Goal: Information Seeking & Learning: Learn about a topic

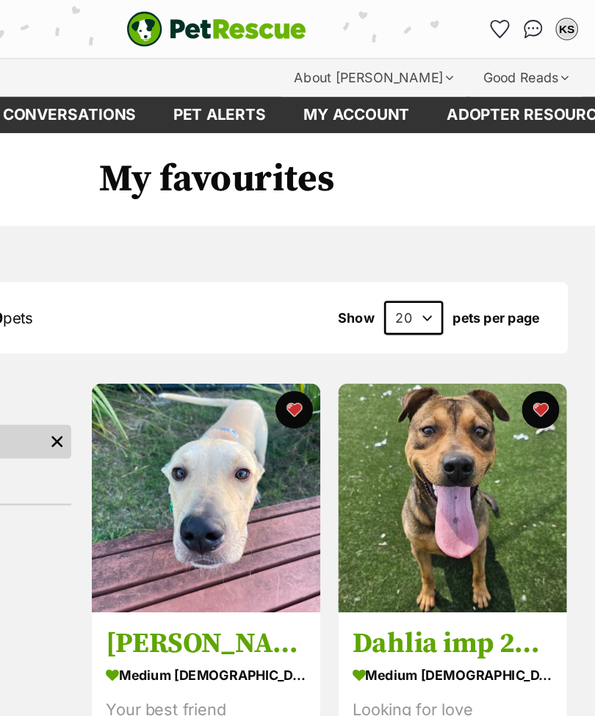
click at [497, 64] on div "Good Reads" at bounding box center [540, 60] width 87 height 29
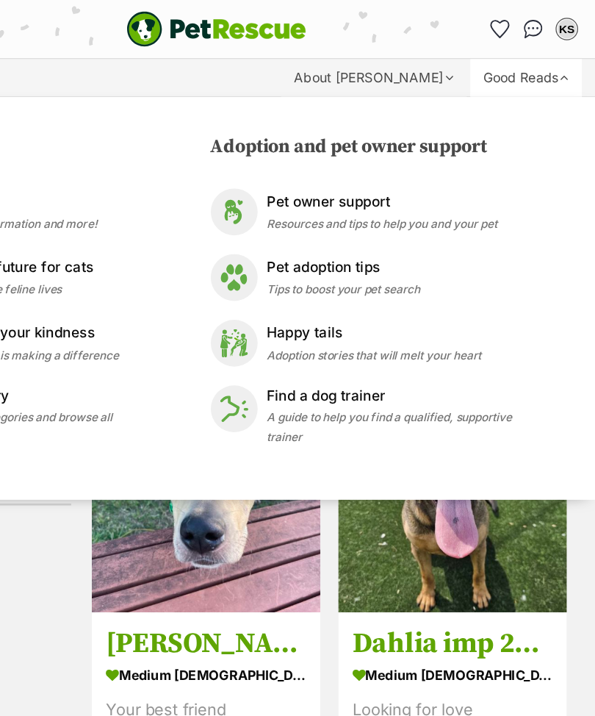
click at [337, 264] on p "Happy tails" at bounding box center [421, 261] width 168 height 17
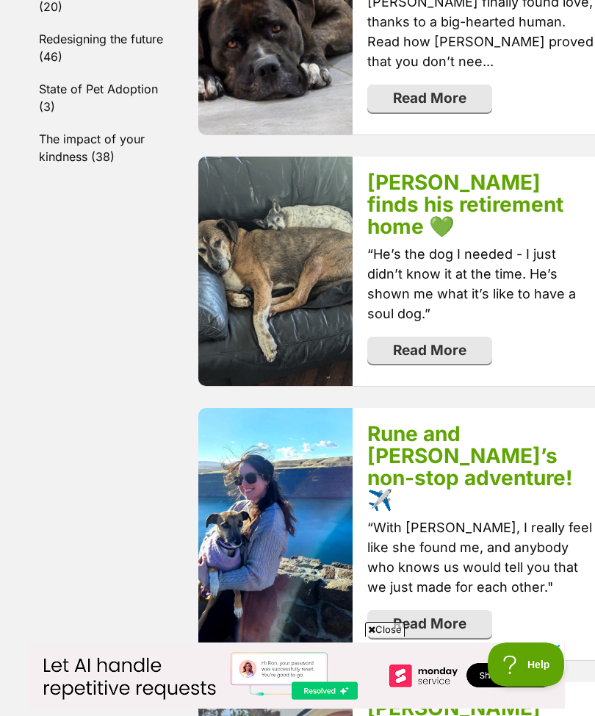
scroll to position [1039, 0]
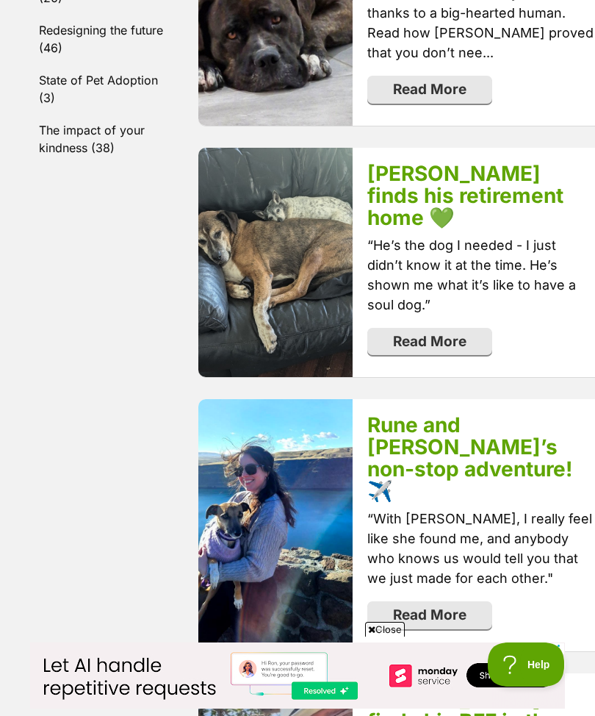
click at [399, 104] on link "Read More" at bounding box center [430, 90] width 125 height 28
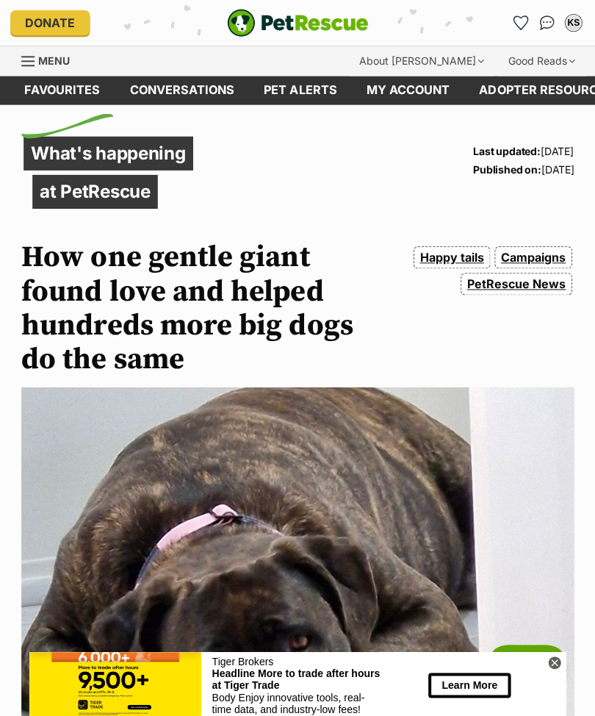
click at [29, 63] on div "Menu" at bounding box center [29, 61] width 15 height 12
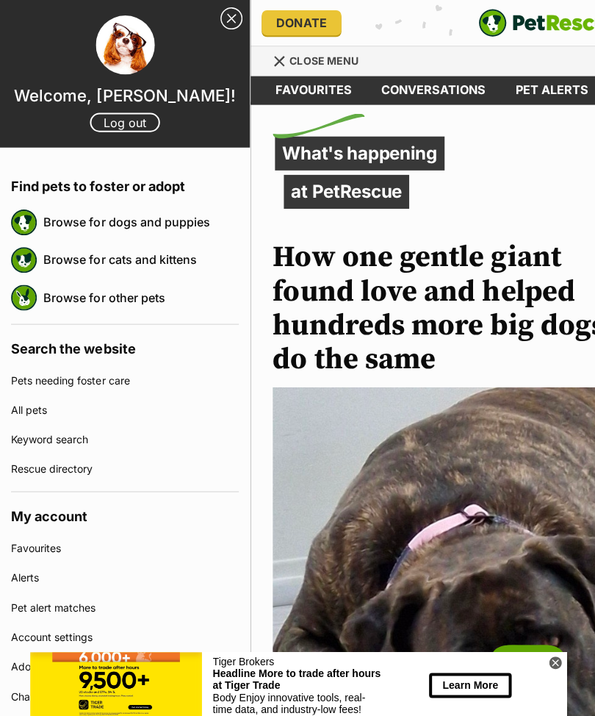
click at [67, 218] on link "Browse for dogs and puppies" at bounding box center [140, 221] width 195 height 31
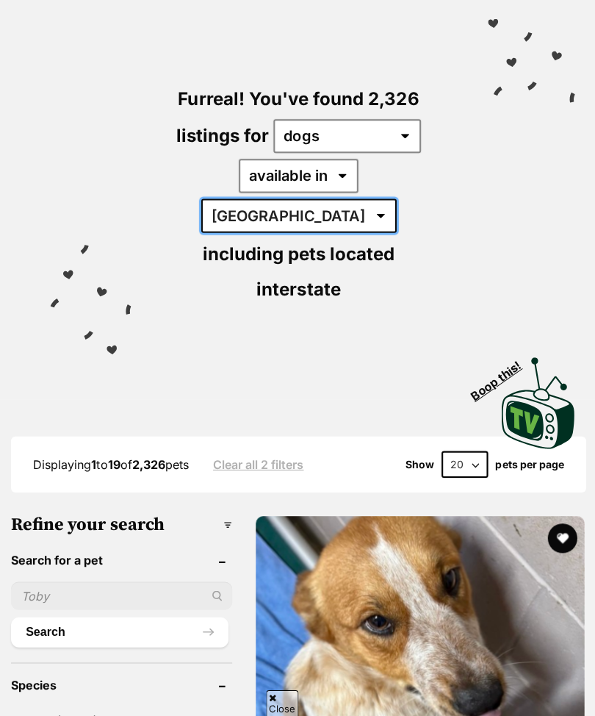
click at [395, 198] on select "[GEOGRAPHIC_DATA] [GEOGRAPHIC_DATA] [GEOGRAPHIC_DATA] [GEOGRAPHIC_DATA] [GEOGRA…" at bounding box center [298, 215] width 195 height 34
select select "[GEOGRAPHIC_DATA]"
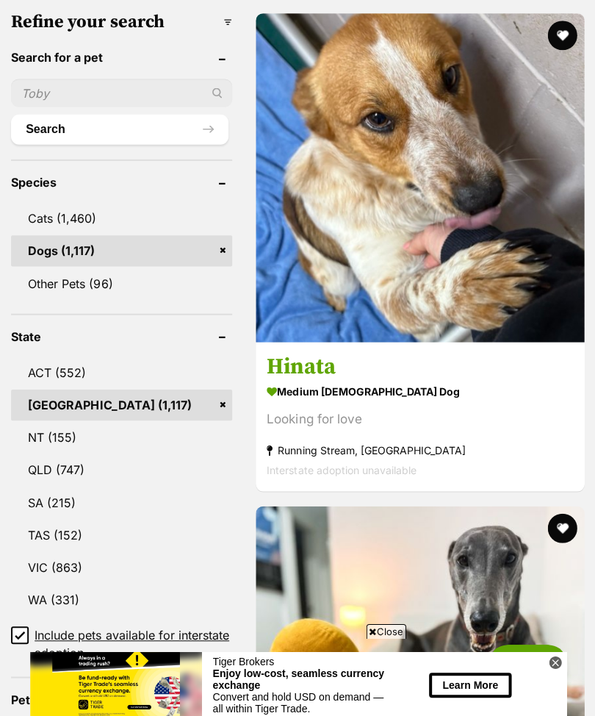
scroll to position [613, 0]
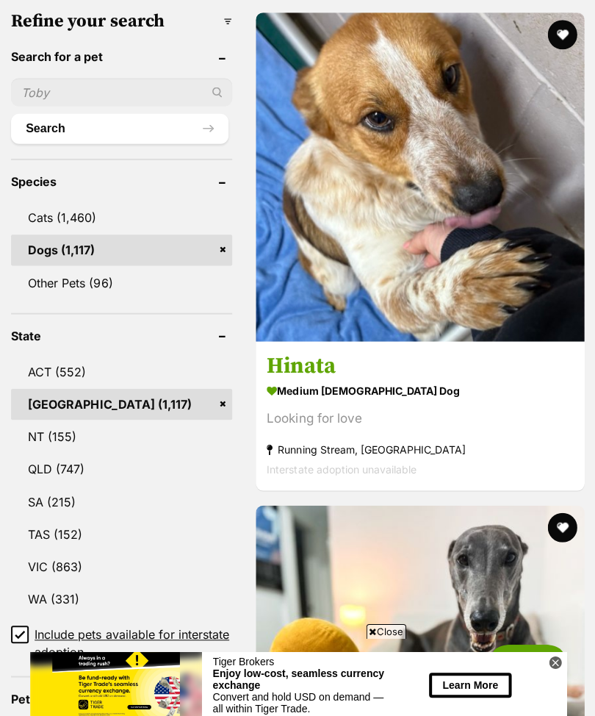
click at [21, 623] on input "Include pets available for interstate adoption" at bounding box center [20, 632] width 18 height 18
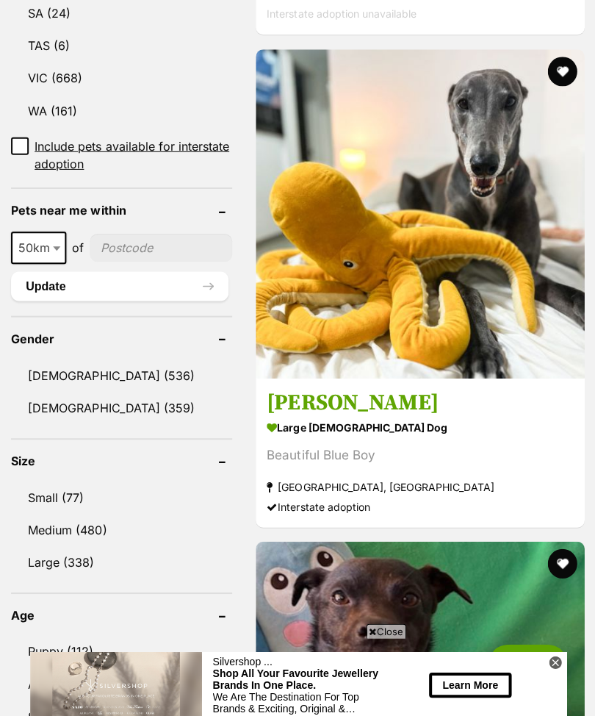
scroll to position [1045, 0]
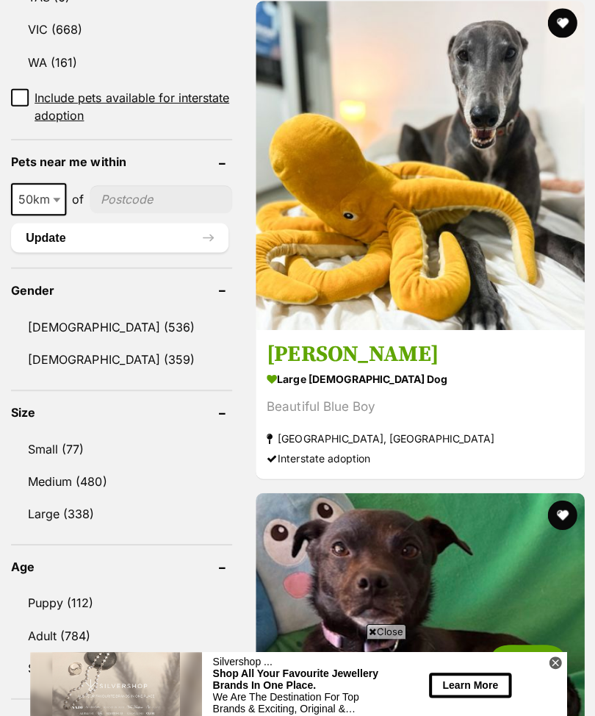
click at [40, 496] on link "Large (338)" at bounding box center [121, 511] width 221 height 31
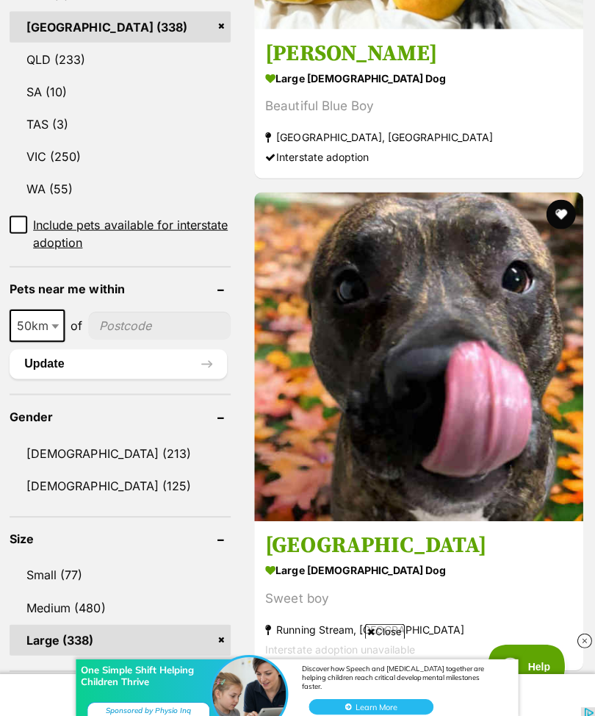
scroll to position [893, 0]
click at [415, 251] on img at bounding box center [419, 356] width 328 height 328
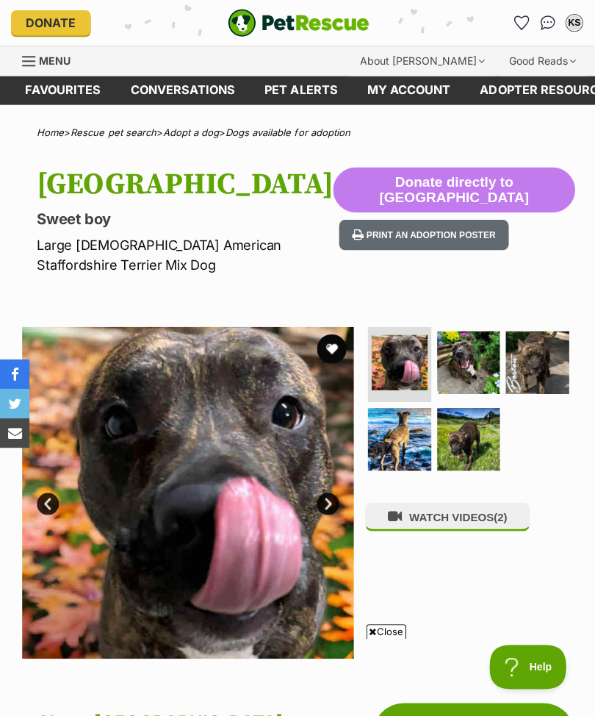
click at [326, 491] on link "Next" at bounding box center [327, 502] width 22 height 22
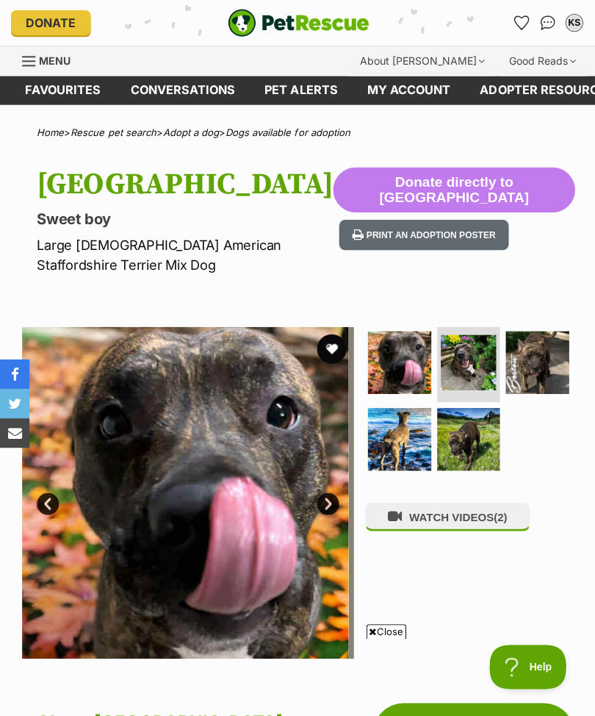
click at [329, 491] on link "Next" at bounding box center [327, 502] width 22 height 22
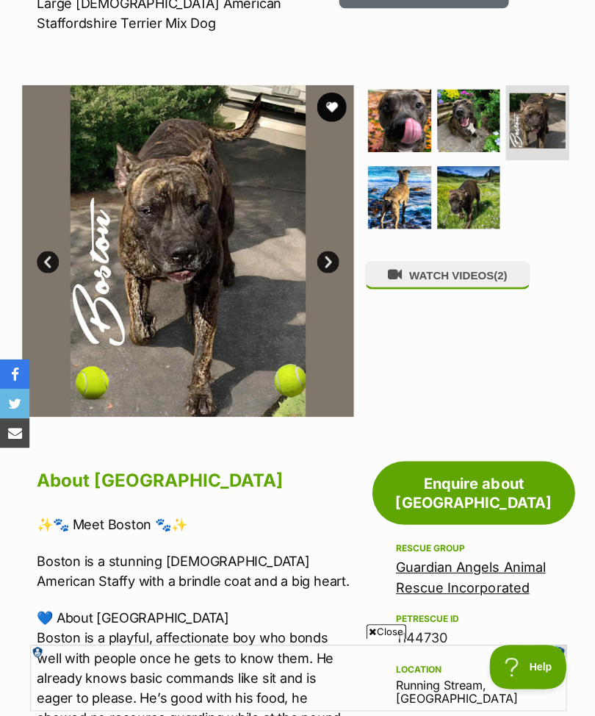
click at [336, 228] on img at bounding box center [187, 250] width 331 height 331
click at [326, 250] on link "Next" at bounding box center [327, 261] width 22 height 22
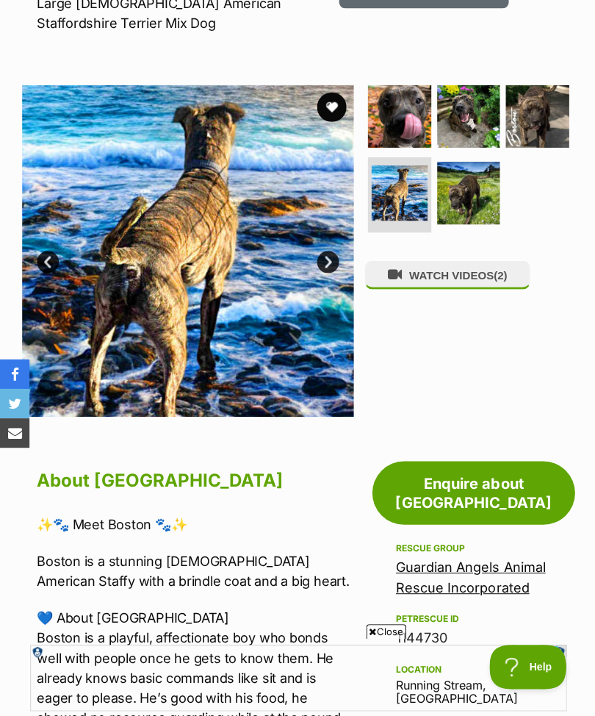
click at [325, 250] on link "Next" at bounding box center [327, 261] width 22 height 22
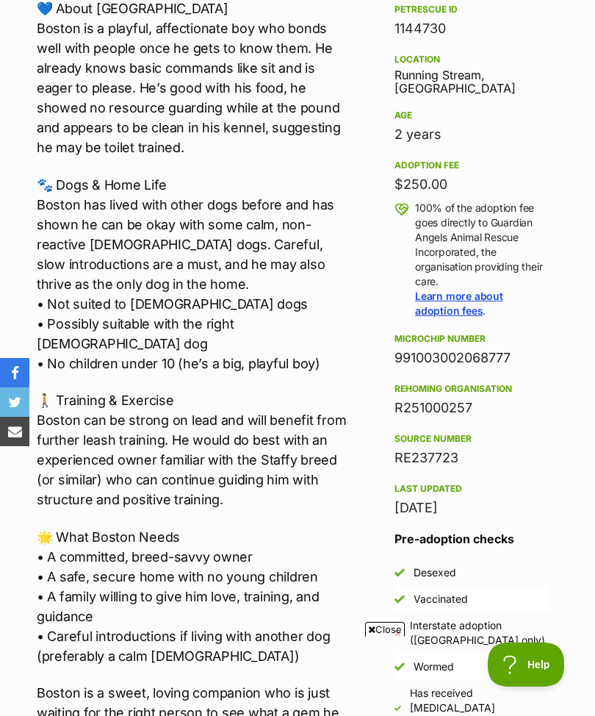
scroll to position [828, 0]
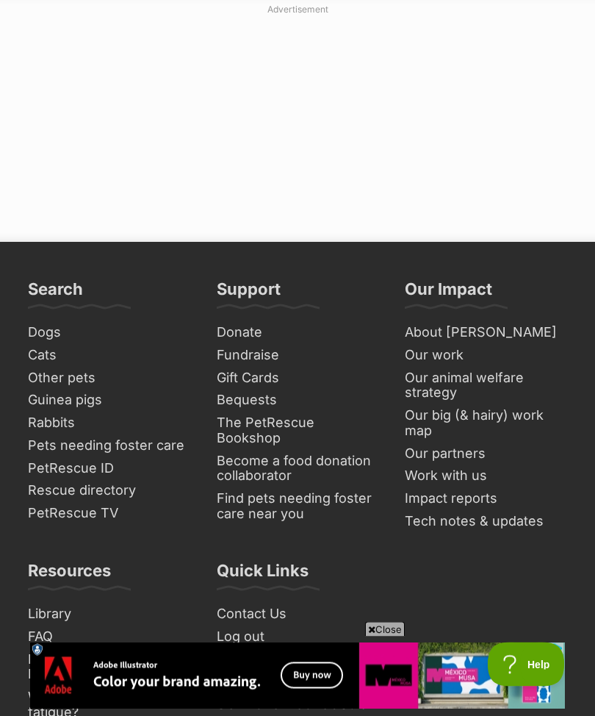
scroll to position [11379, 0]
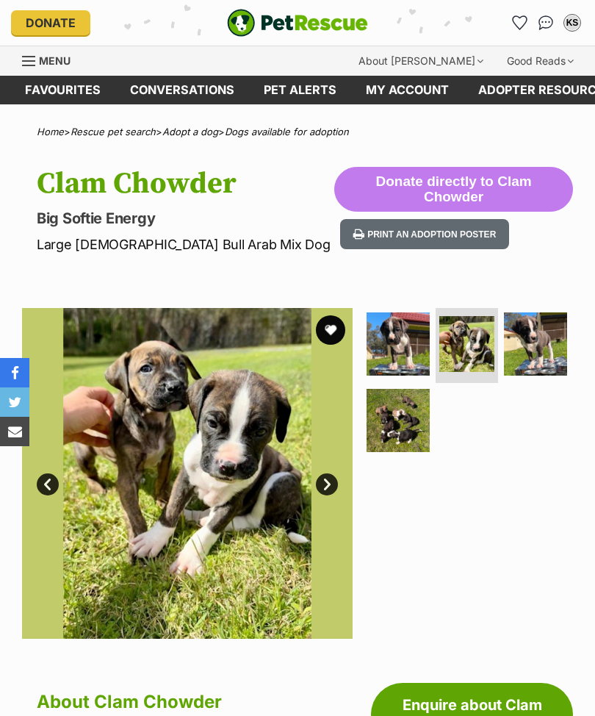
scroll to position [21, 0]
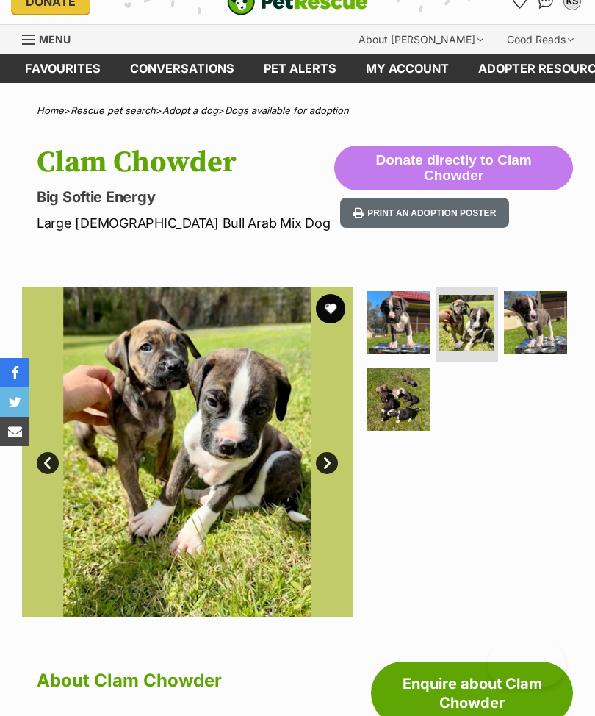
click at [527, 309] on img at bounding box center [535, 322] width 63 height 63
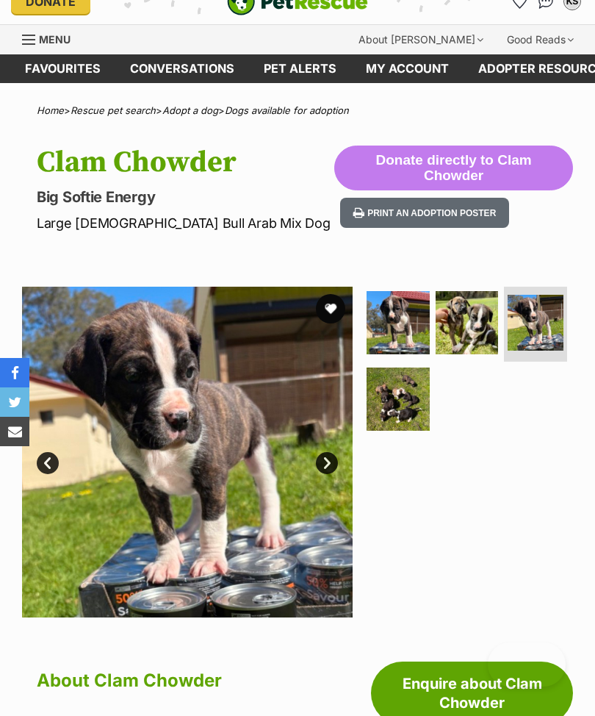
click at [326, 453] on link "Next" at bounding box center [327, 463] width 22 height 22
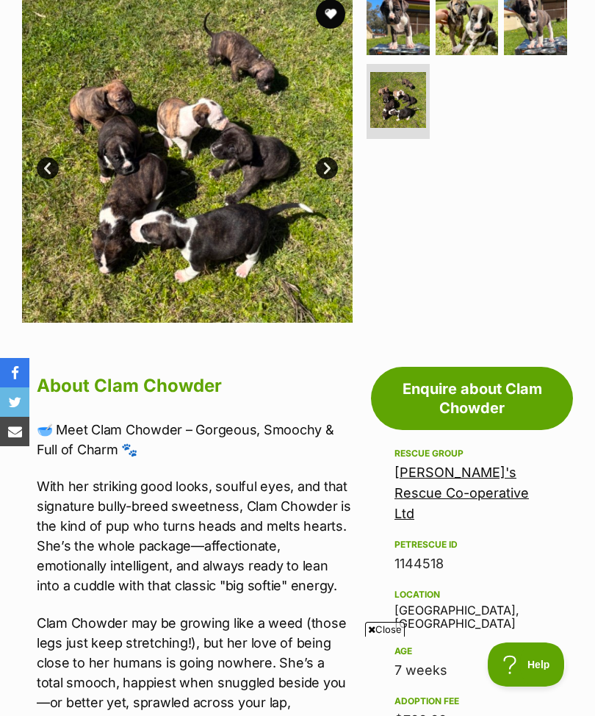
scroll to position [0, 0]
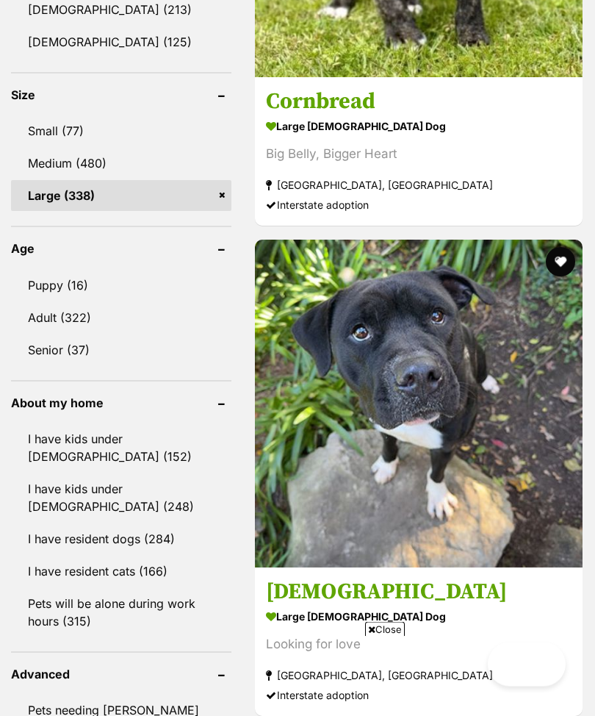
scroll to position [2593, 0]
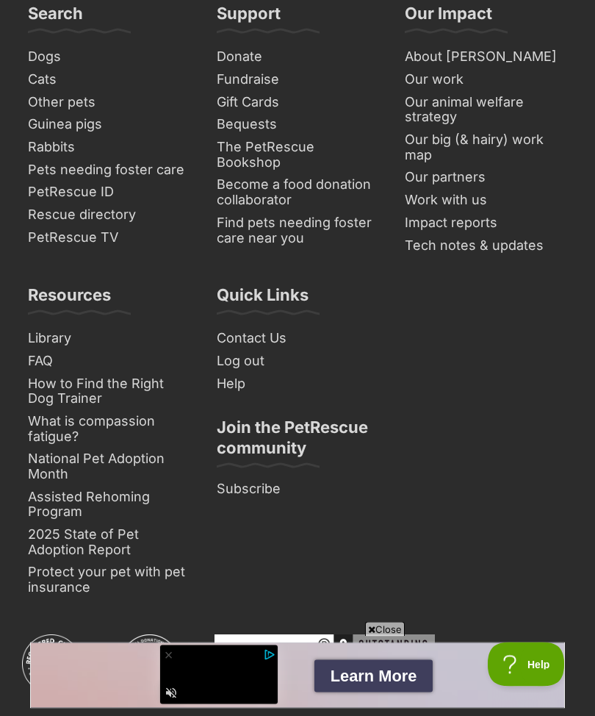
scroll to position [11414, 0]
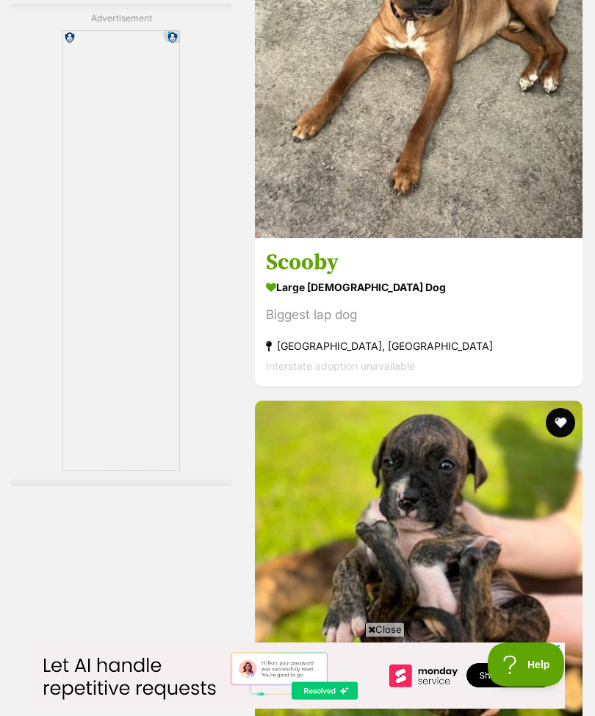
click at [405, 238] on img at bounding box center [419, 74] width 328 height 328
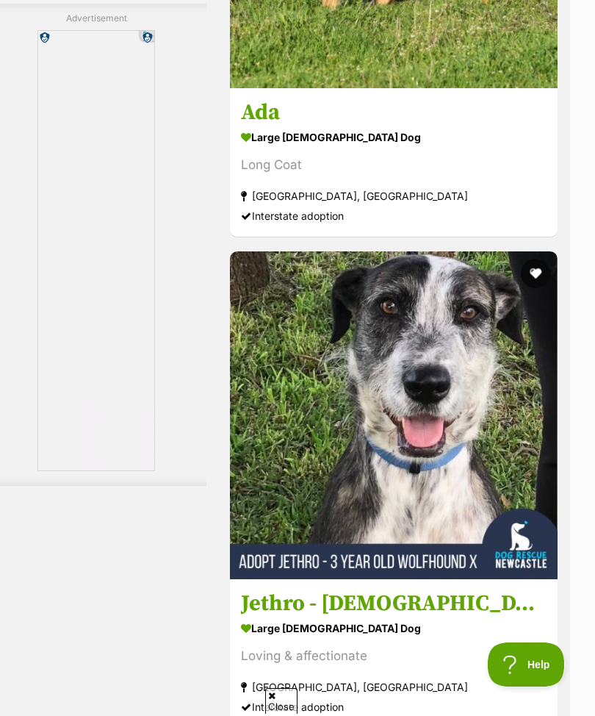
scroll to position [8816, 25]
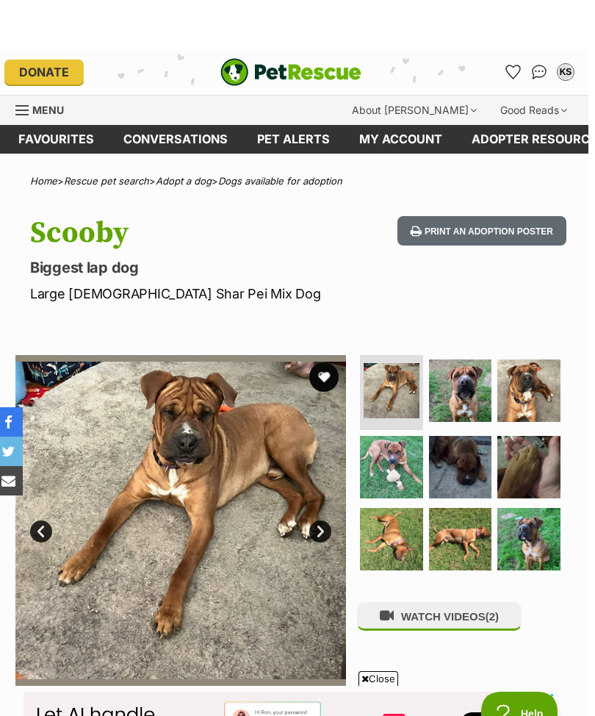
scroll to position [87, 0]
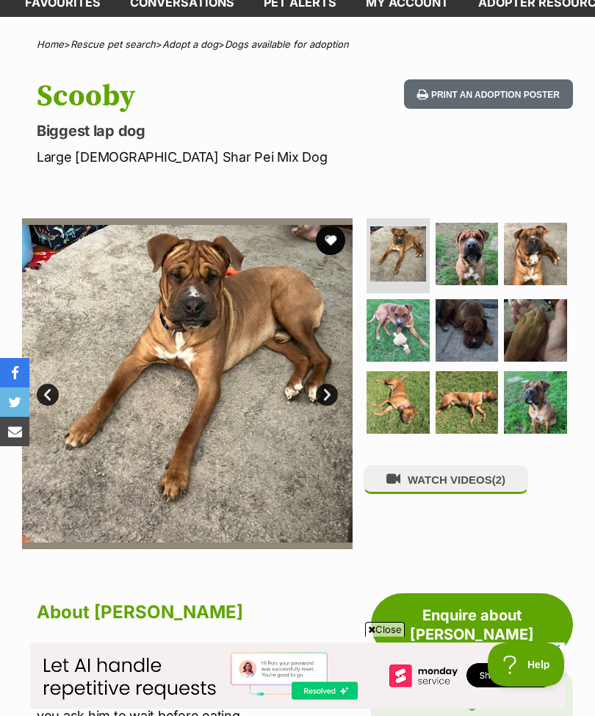
click at [462, 251] on img at bounding box center [467, 254] width 63 height 63
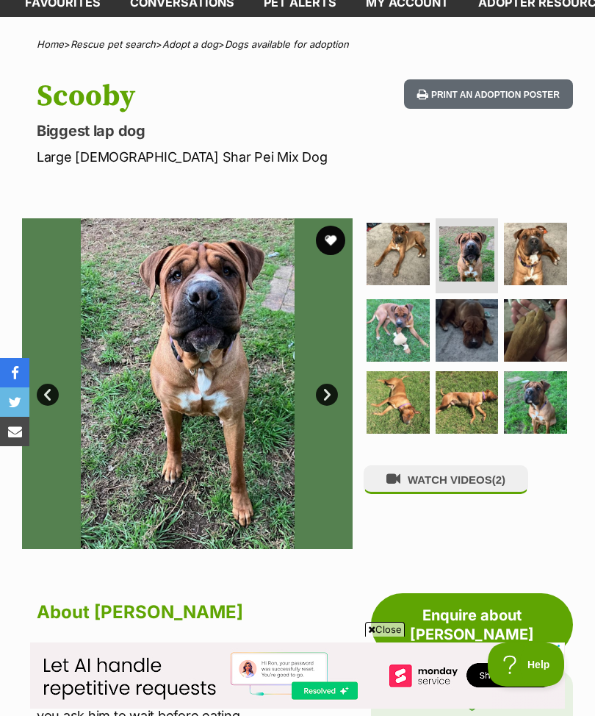
scroll to position [87, 0]
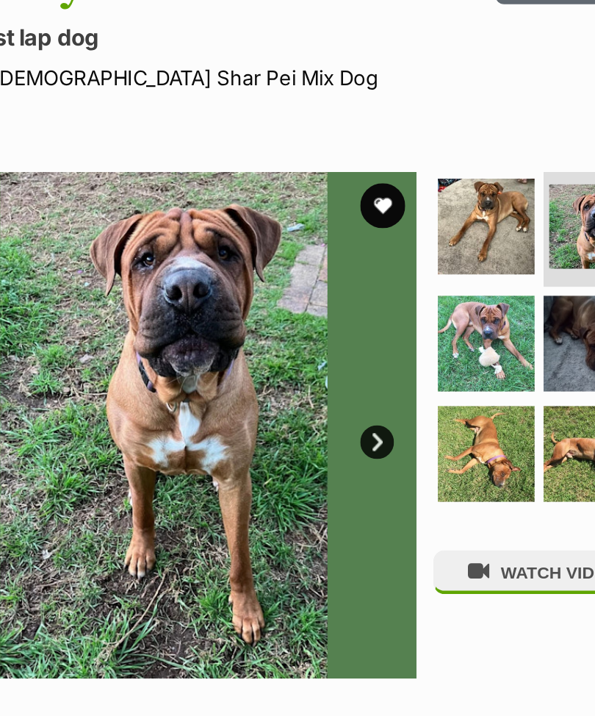
click at [316, 384] on link "Next" at bounding box center [327, 395] width 22 height 22
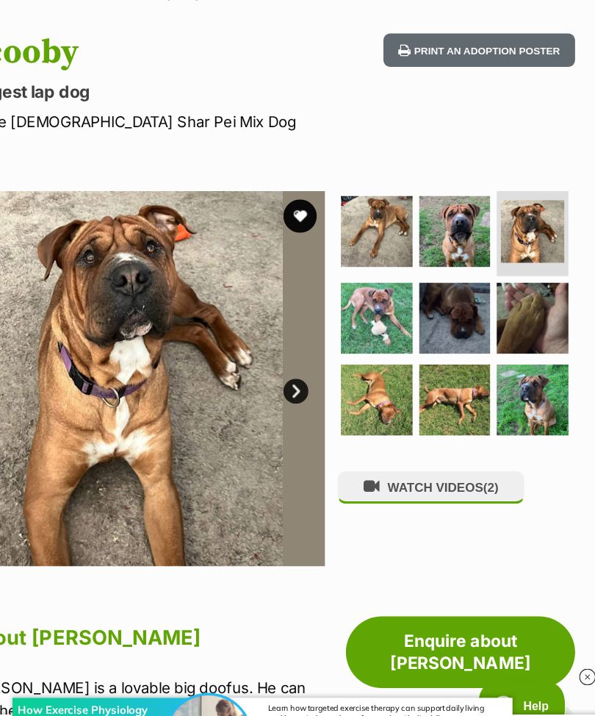
scroll to position [13, 0]
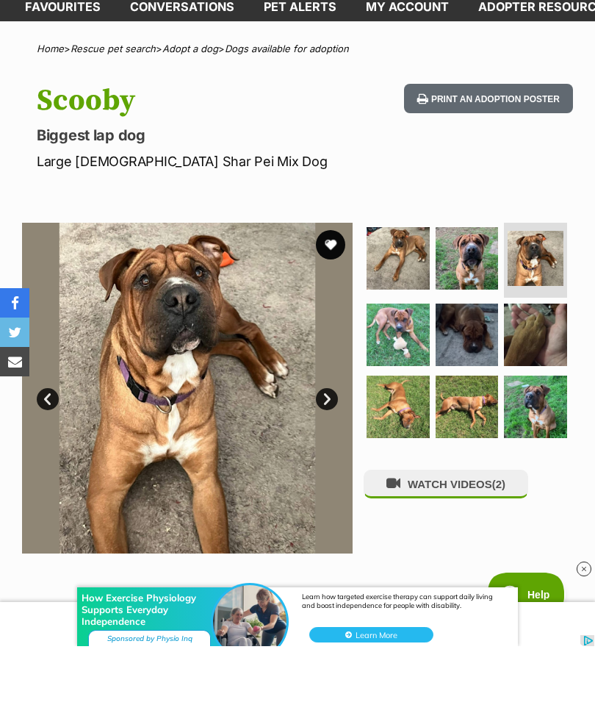
click at [329, 458] on link "Next" at bounding box center [327, 469] width 22 height 22
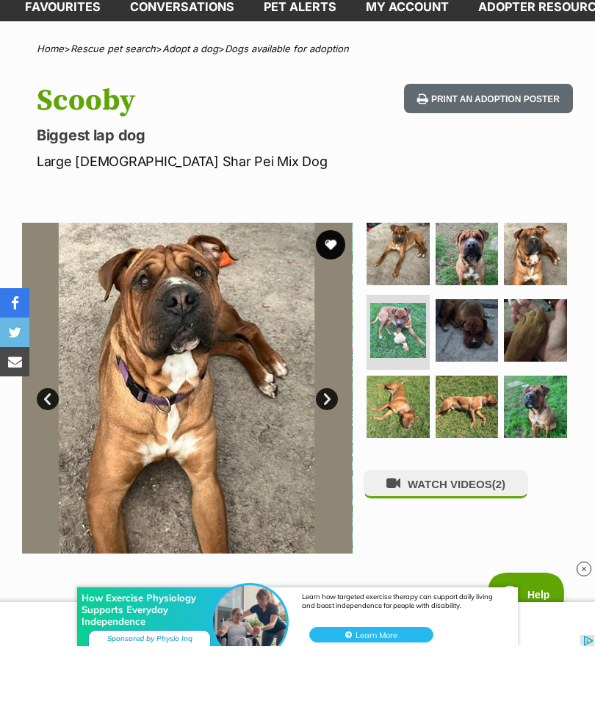
scroll to position [83, 0]
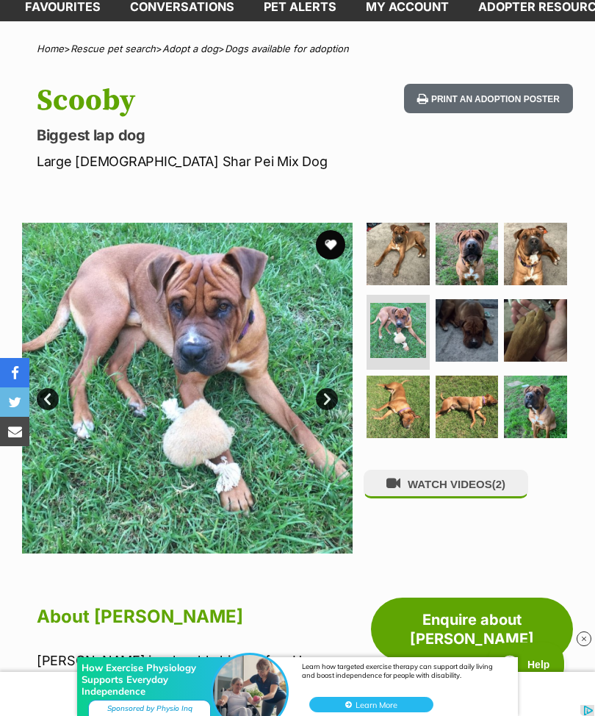
click at [332, 384] on img at bounding box center [187, 388] width 331 height 331
click at [331, 390] on link "Next" at bounding box center [327, 399] width 22 height 22
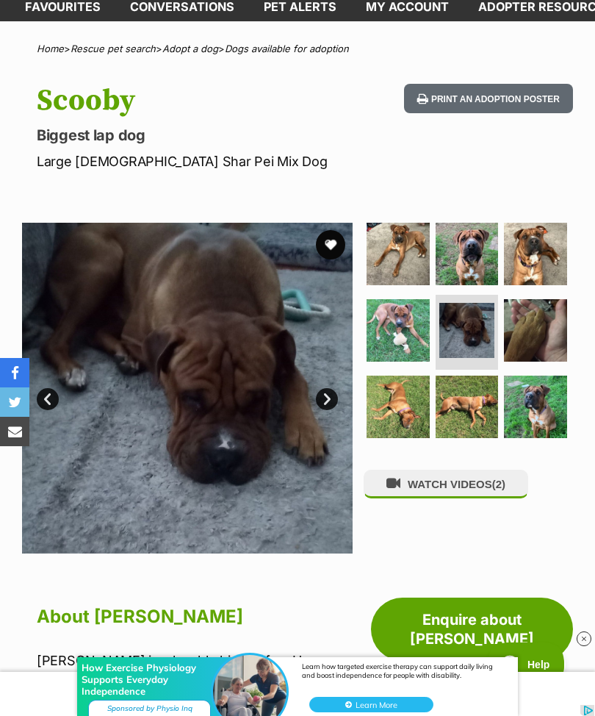
click at [326, 397] on link "Next" at bounding box center [327, 399] width 22 height 22
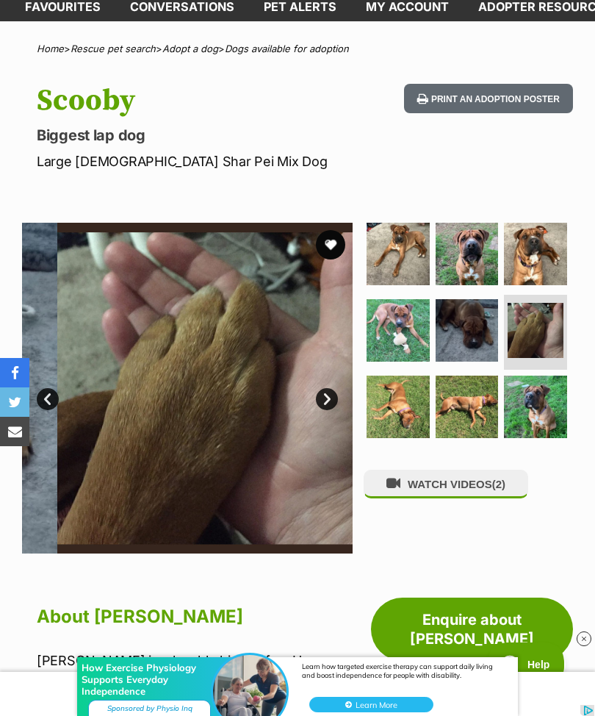
scroll to position [0, 0]
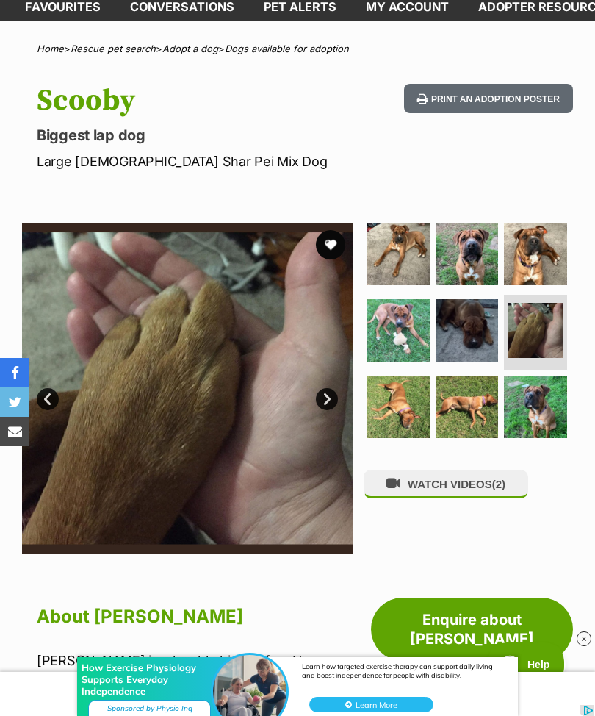
click at [329, 395] on link "Next" at bounding box center [327, 399] width 22 height 22
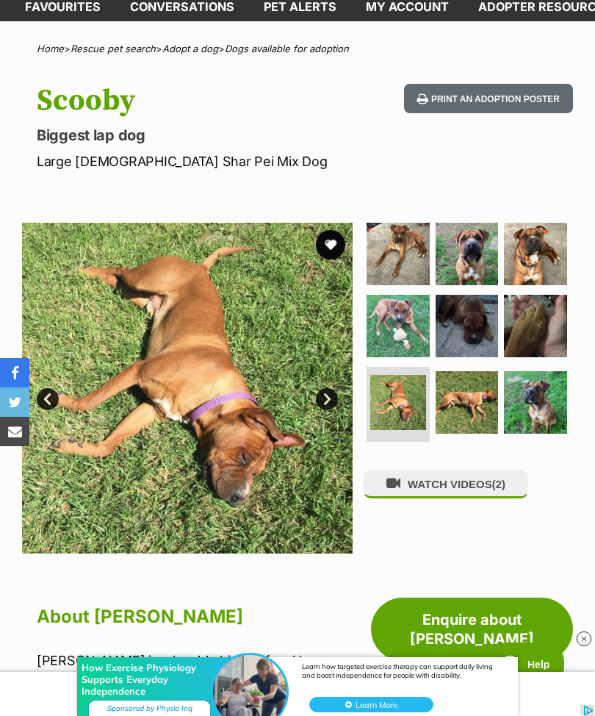
click at [326, 390] on link "Next" at bounding box center [327, 399] width 22 height 22
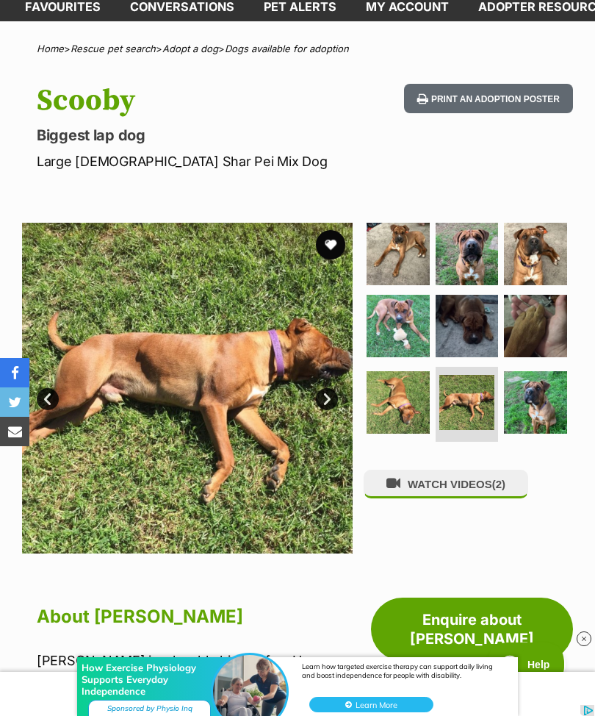
click at [329, 394] on link "Next" at bounding box center [327, 399] width 22 height 22
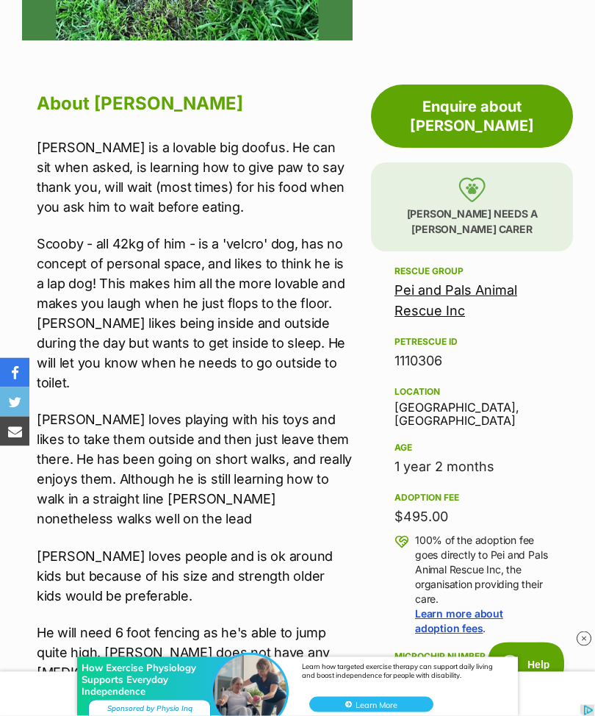
scroll to position [596, 0]
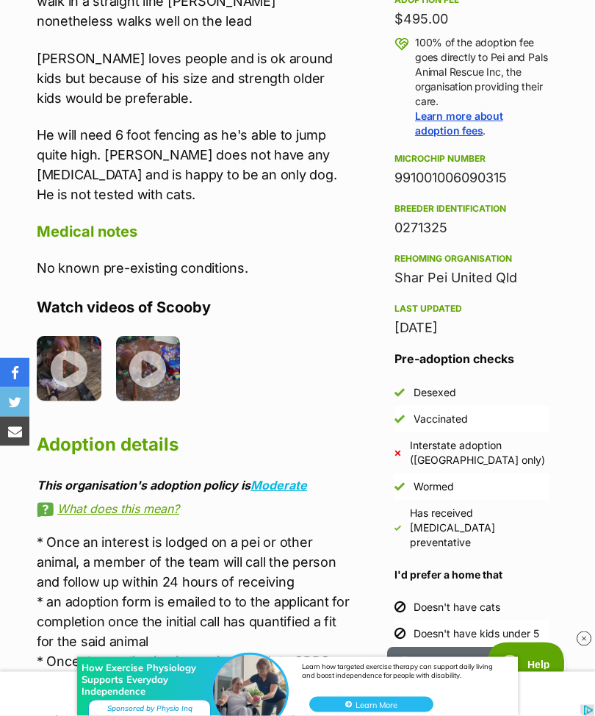
scroll to position [1094, 0]
click at [74, 336] on img at bounding box center [69, 368] width 65 height 65
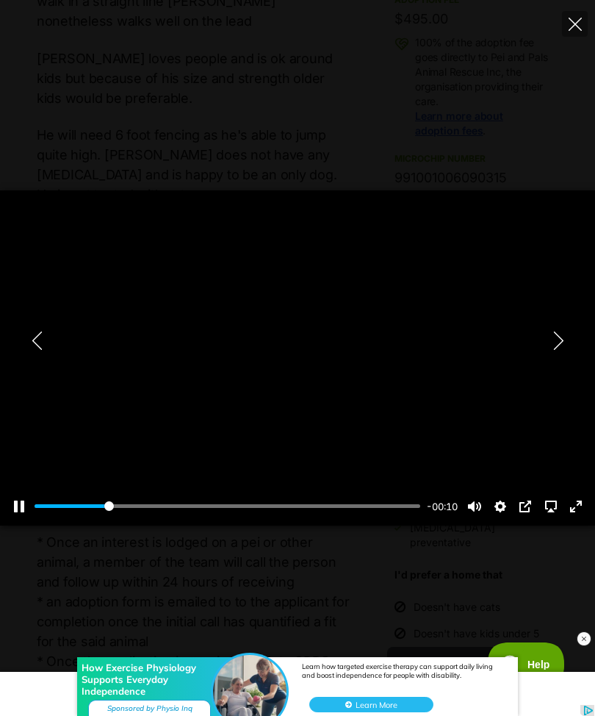
click at [573, 518] on button "Exit fullscreen Enter fullscreen" at bounding box center [577, 507] width 24 height 24
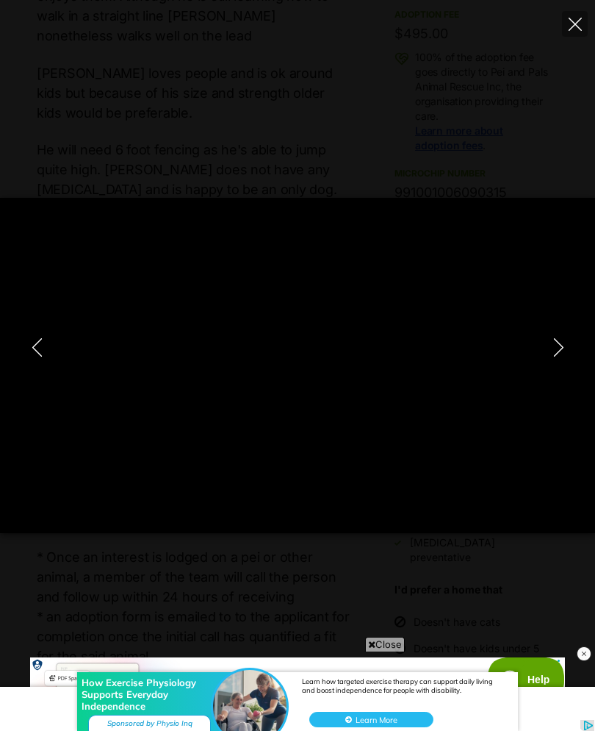
scroll to position [0, 0]
type input "100"
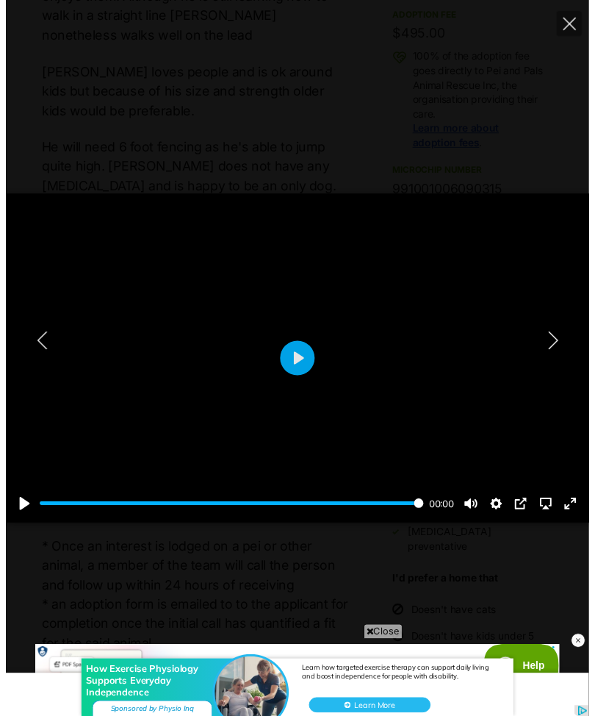
scroll to position [1094, 0]
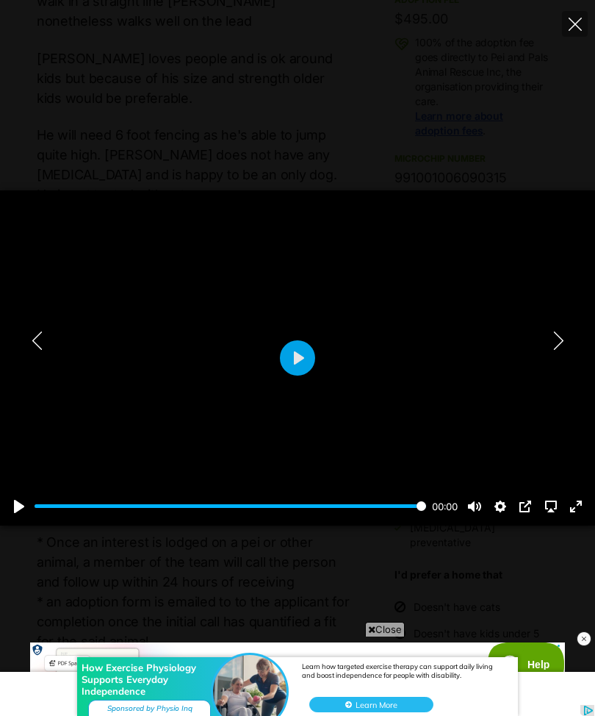
click at [576, 18] on icon "Close" at bounding box center [575, 24] width 13 height 13
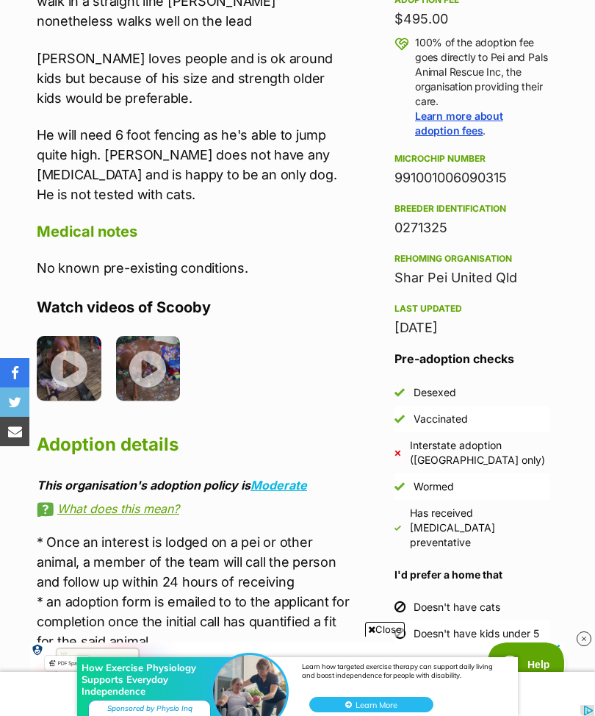
click at [156, 336] on img at bounding box center [148, 368] width 65 height 65
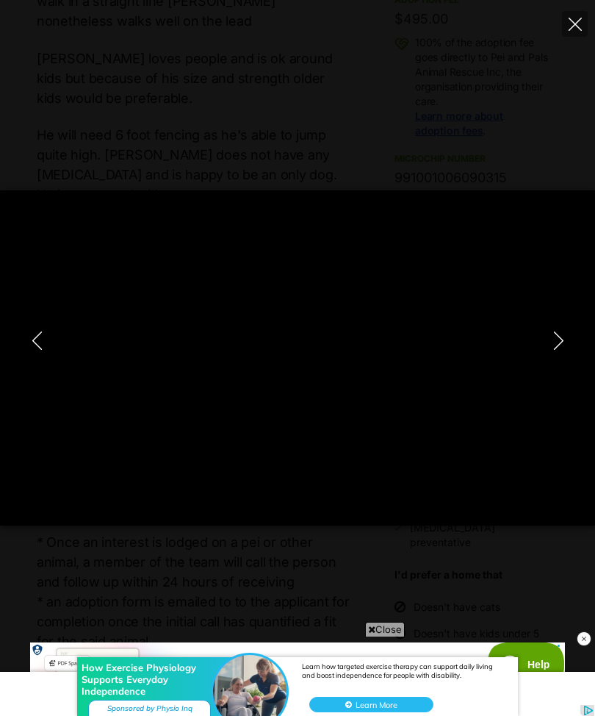
click at [576, 35] on button "Close" at bounding box center [575, 24] width 26 height 26
type input "57.76"
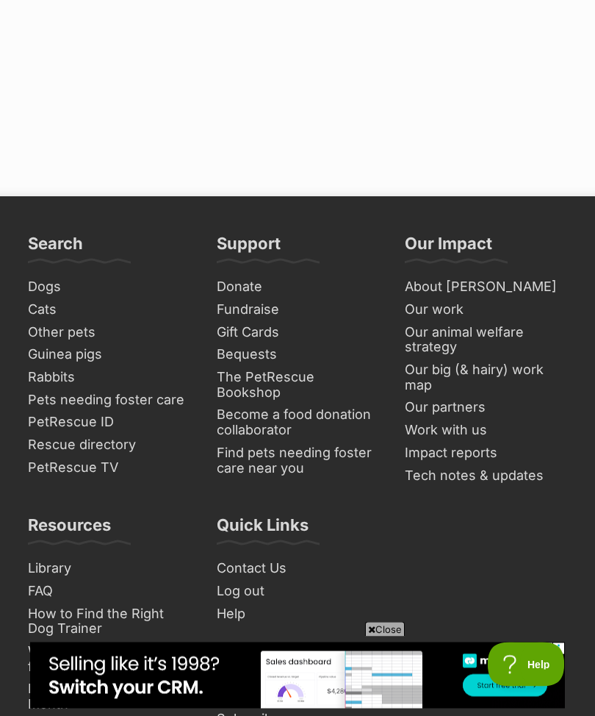
scroll to position [11513, 0]
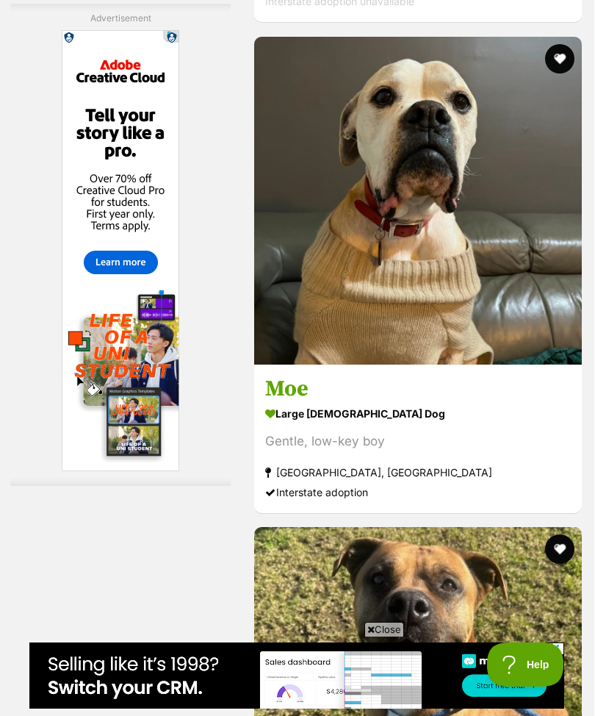
scroll to position [4869, 0]
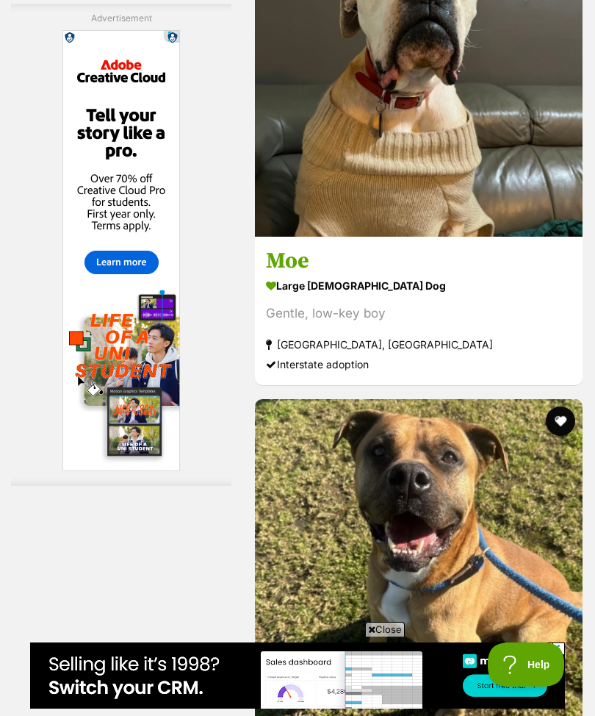
click at [342, 237] on img at bounding box center [419, 73] width 328 height 328
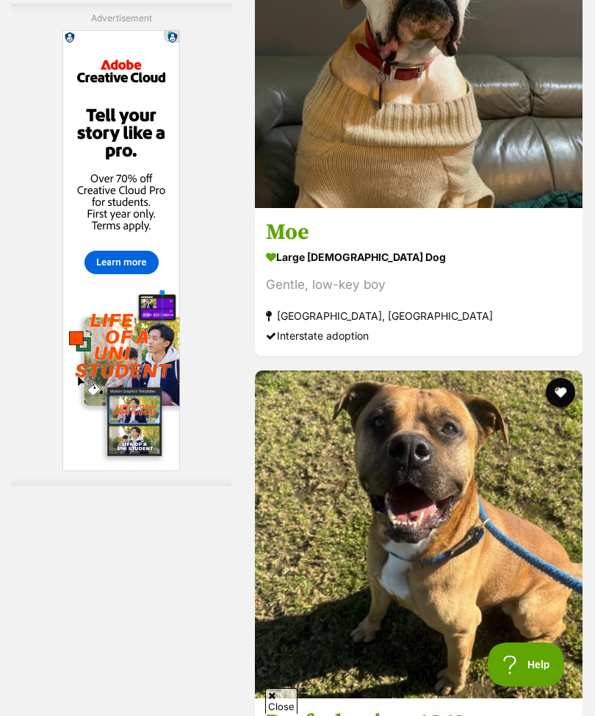
scroll to position [0, 0]
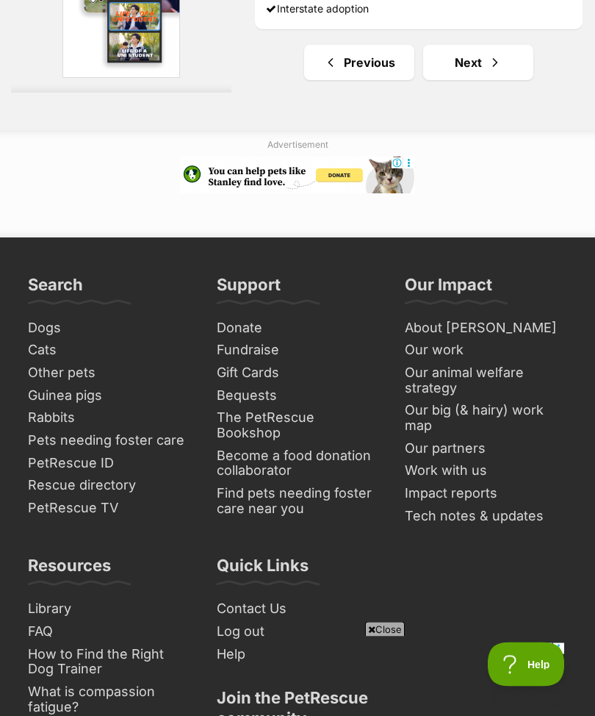
scroll to position [11042, 0]
click at [466, 80] on link "Next" at bounding box center [478, 62] width 110 height 35
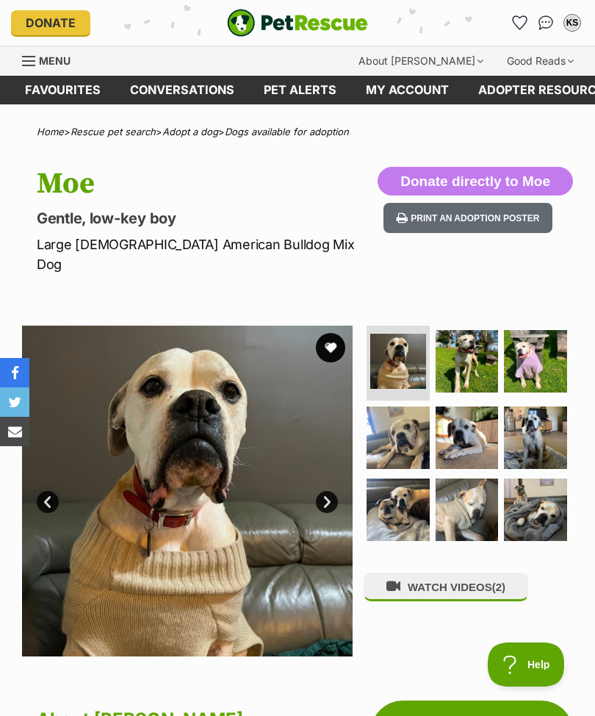
click at [330, 491] on link "Next" at bounding box center [327, 502] width 22 height 22
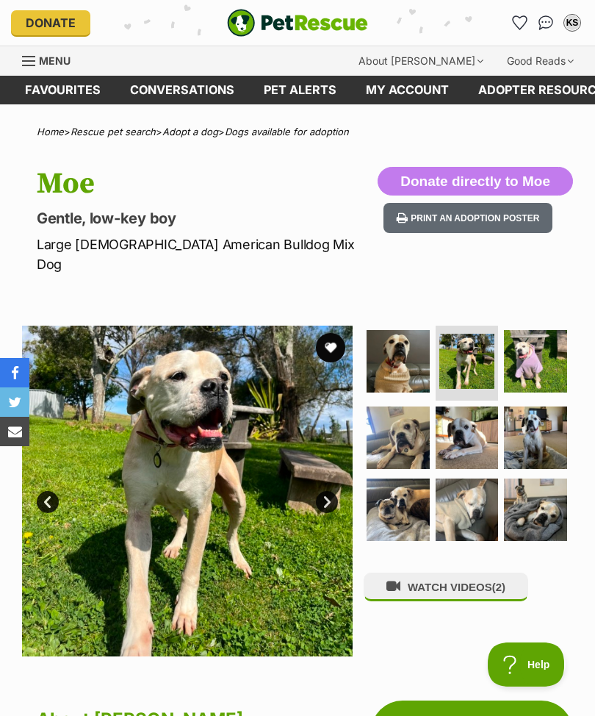
click at [321, 491] on link "Next" at bounding box center [327, 502] width 22 height 22
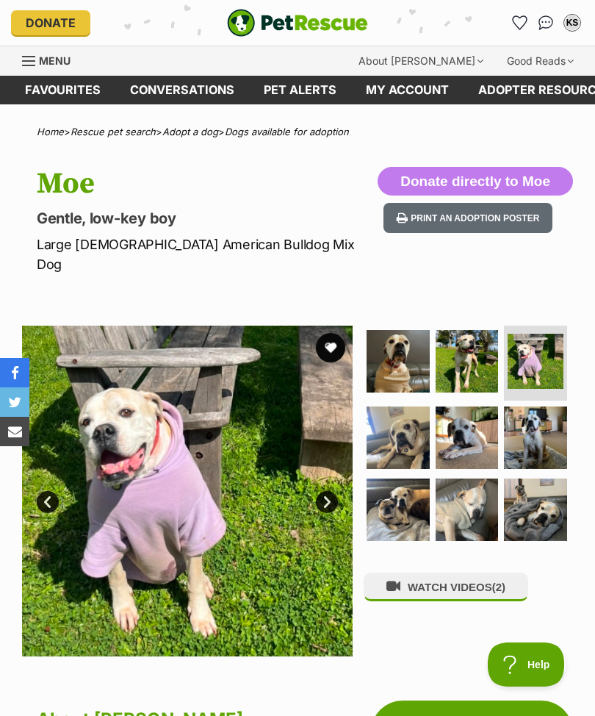
click at [324, 491] on link "Next" at bounding box center [327, 502] width 22 height 22
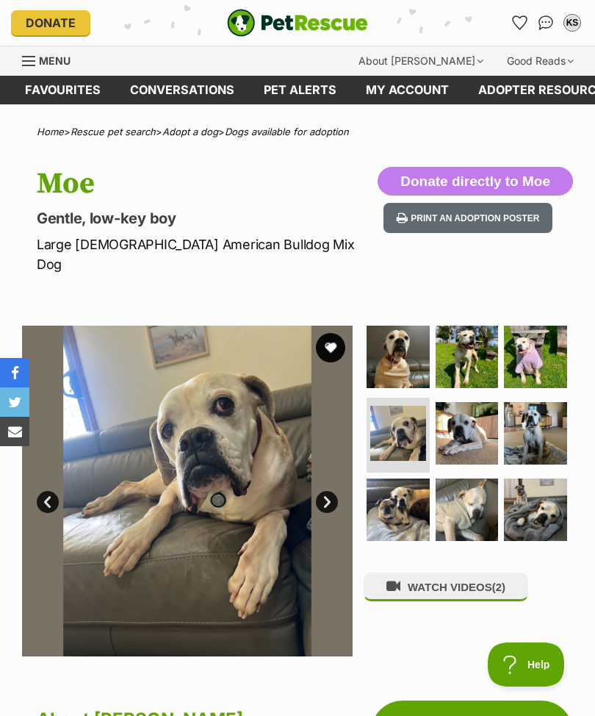
click at [329, 491] on link "Next" at bounding box center [327, 502] width 22 height 22
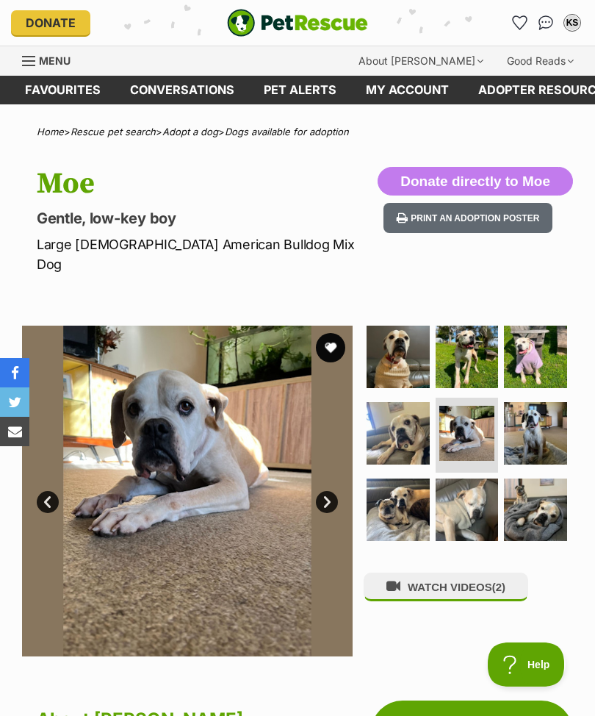
click at [326, 491] on link "Next" at bounding box center [327, 502] width 22 height 22
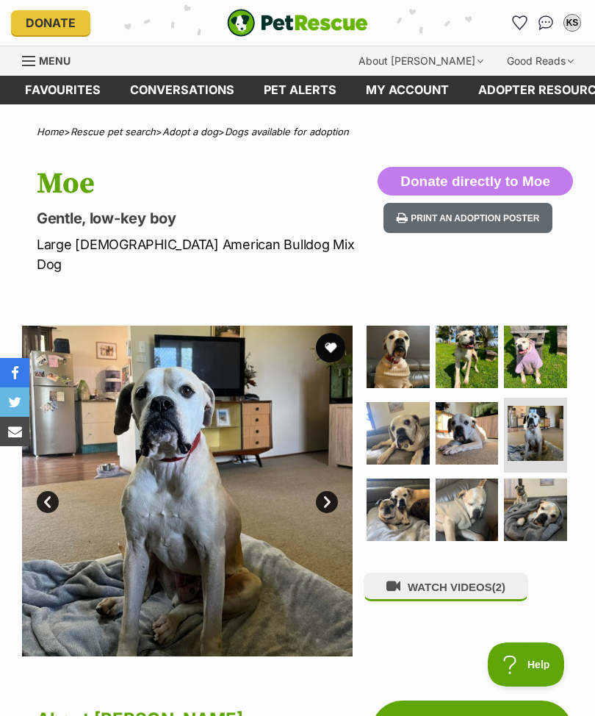
click at [327, 491] on link "Next" at bounding box center [327, 502] width 22 height 22
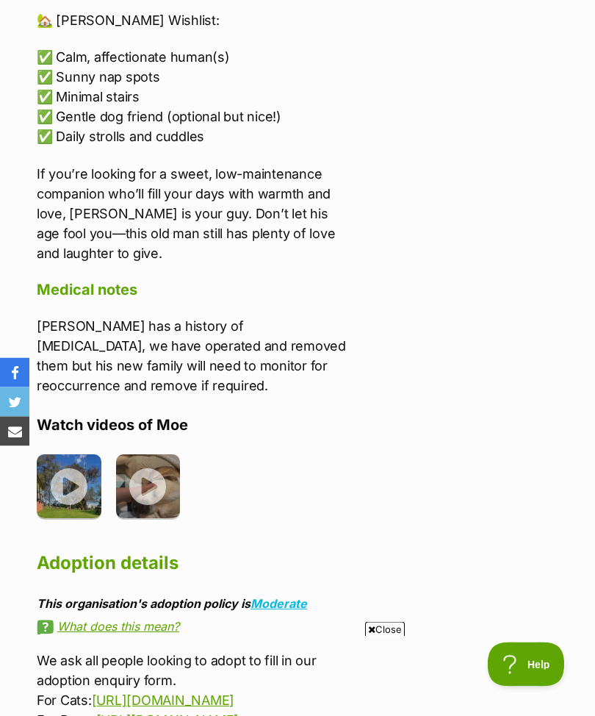
scroll to position [1911, 0]
click at [69, 454] on img at bounding box center [69, 486] width 65 height 65
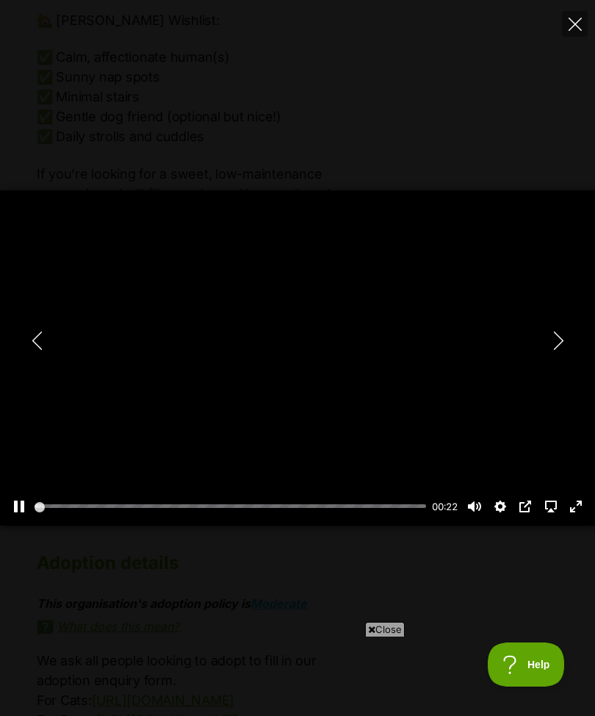
scroll to position [0, 0]
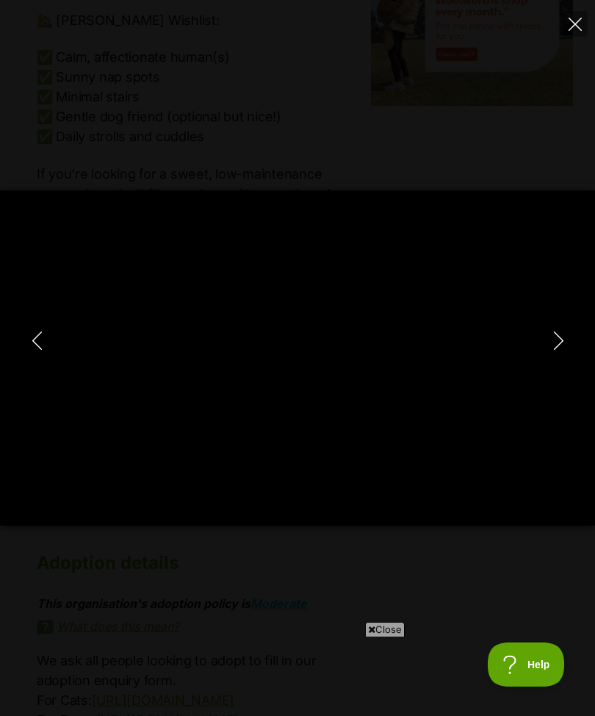
type input "100"
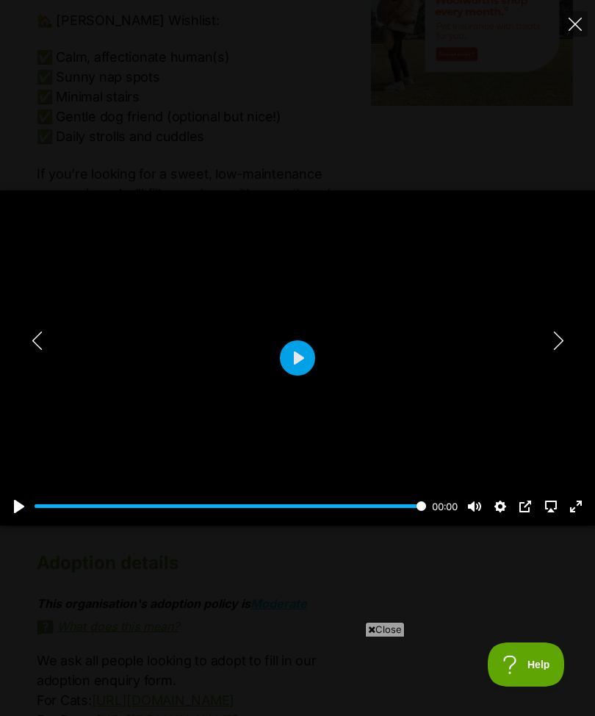
click at [568, 15] on button "Close" at bounding box center [575, 24] width 26 height 26
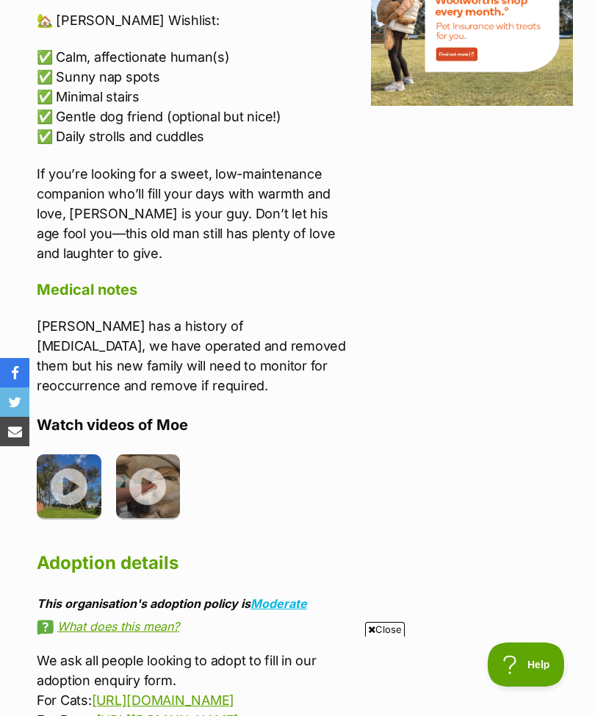
click at [148, 454] on img at bounding box center [148, 486] width 65 height 65
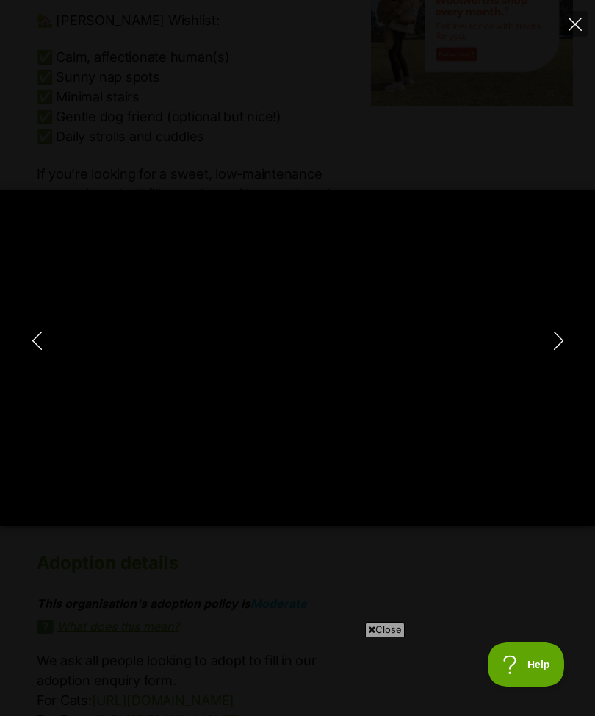
type input "100"
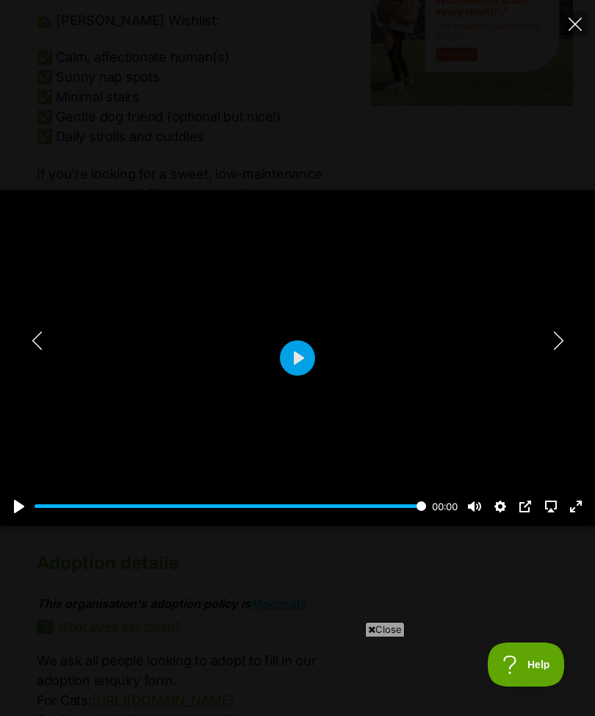
click at [570, 36] on button "Close" at bounding box center [575, 24] width 26 height 26
click at [563, 23] on button "Close" at bounding box center [575, 24] width 26 height 26
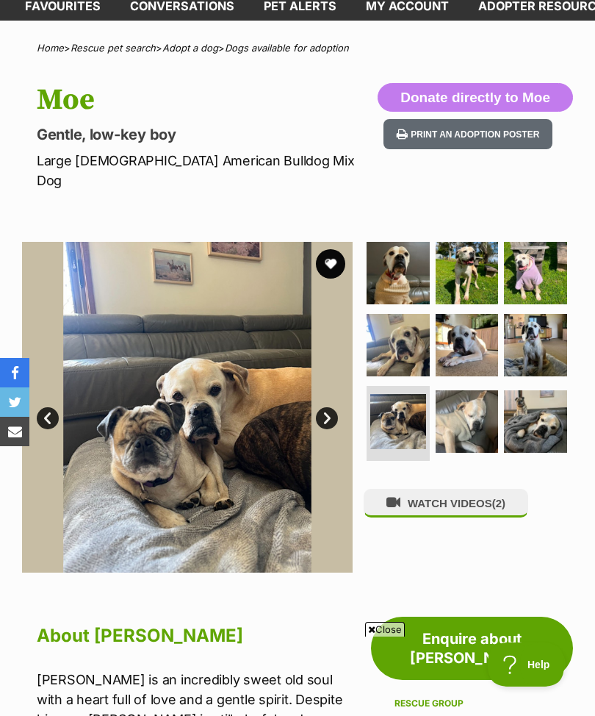
scroll to position [83, 0]
click at [466, 396] on img at bounding box center [467, 422] width 63 height 63
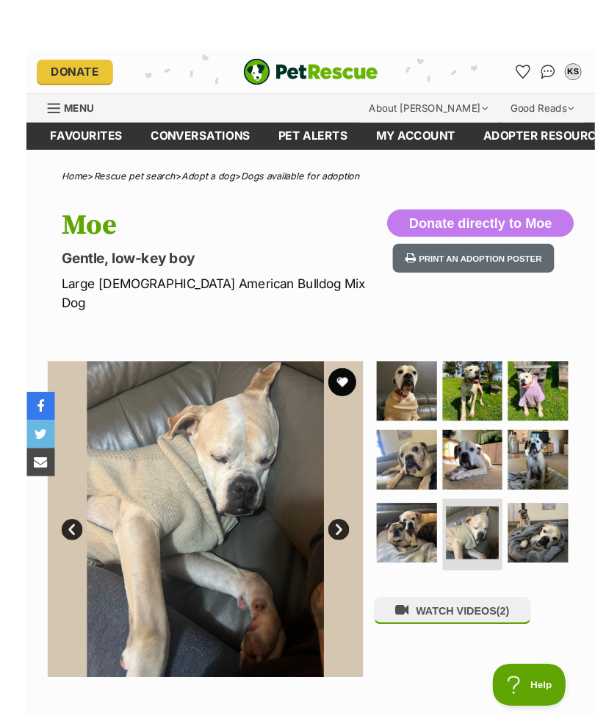
scroll to position [101, 0]
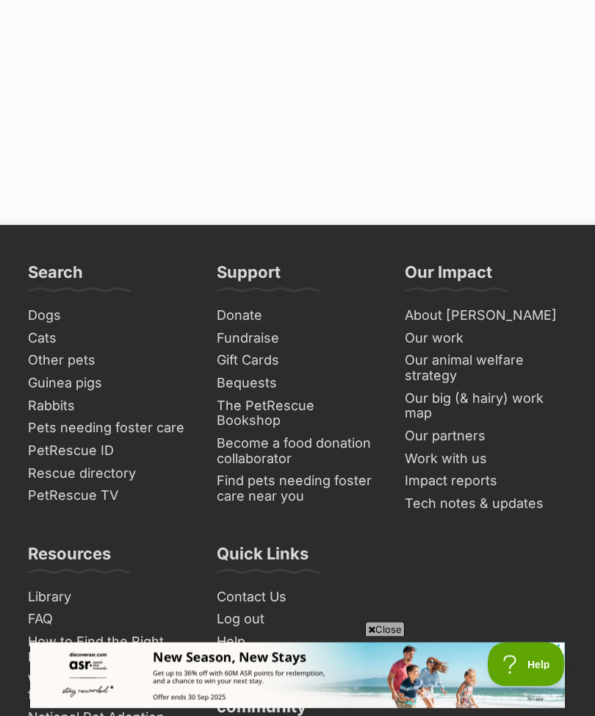
scroll to position [11578, 0]
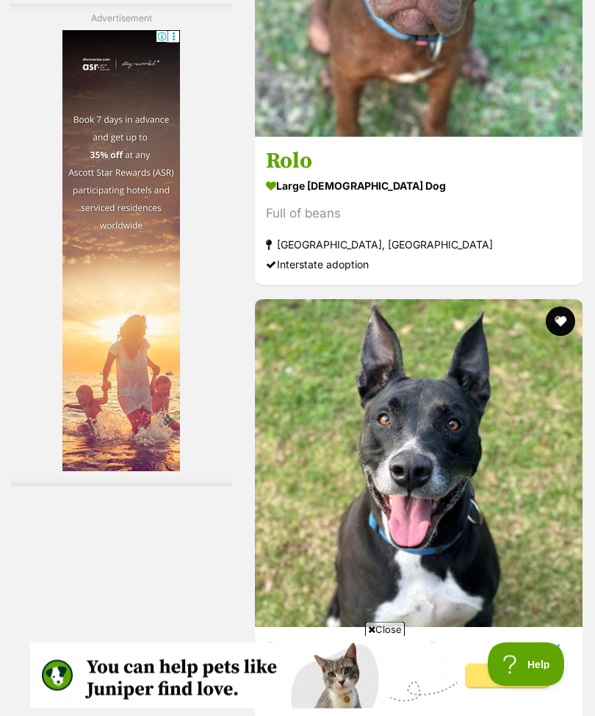
scroll to position [5459, 0]
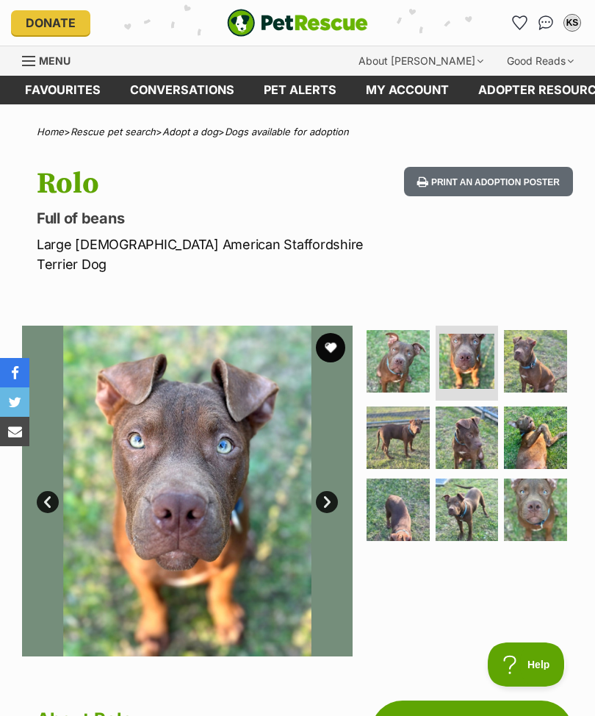
click at [407, 415] on img at bounding box center [398, 438] width 63 height 63
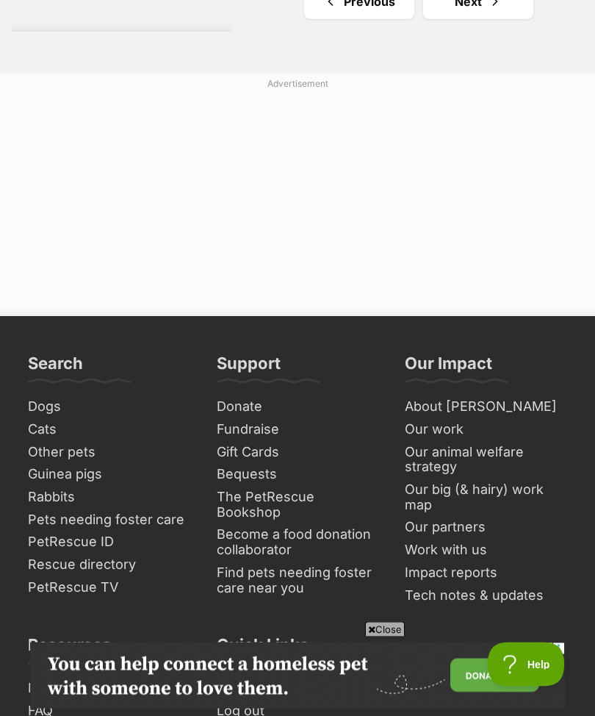
scroll to position [11173, 0]
click at [448, 19] on link "Next" at bounding box center [478, 1] width 110 height 35
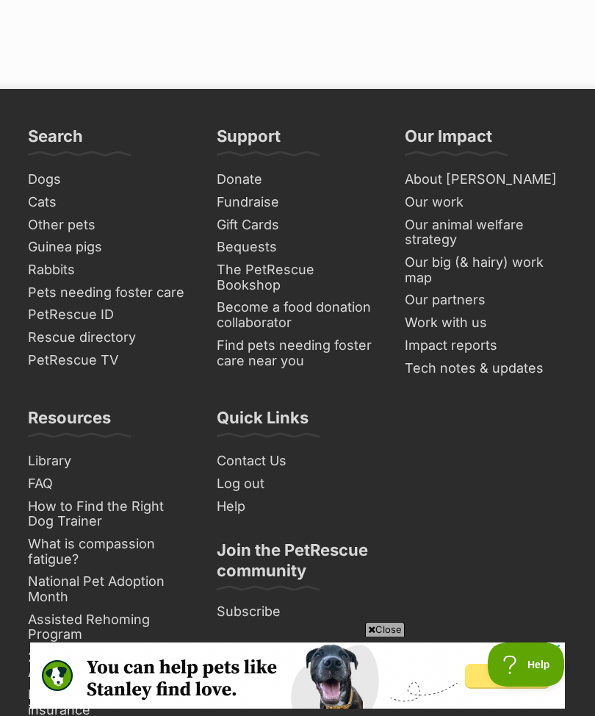
scroll to position [11636, 0]
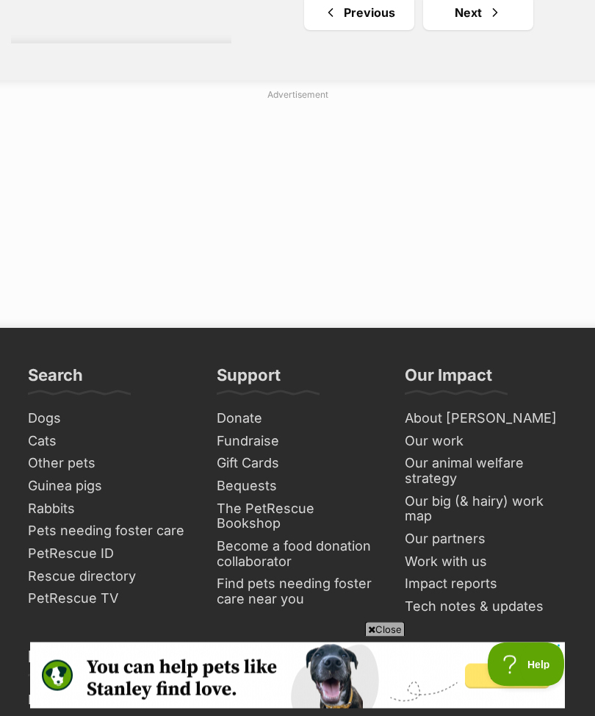
scroll to position [11376, 0]
click at [448, 30] on link "Next" at bounding box center [478, 12] width 110 height 35
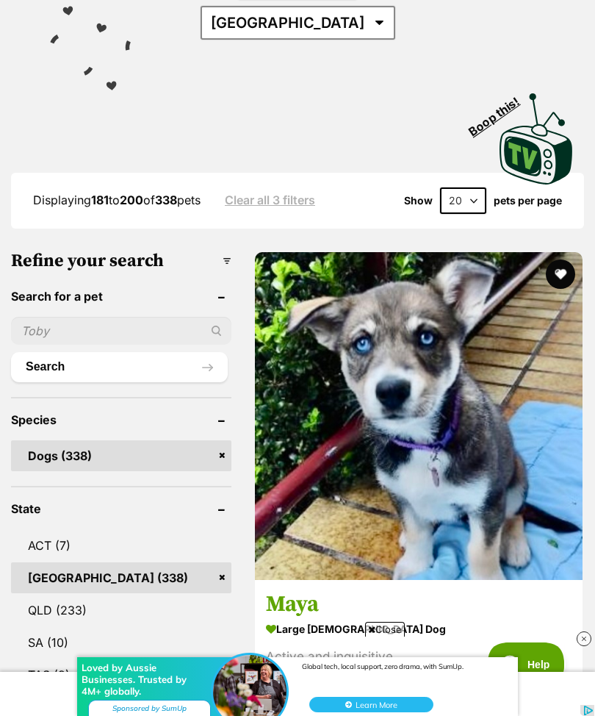
click at [477, 187] on select "20 40 60" at bounding box center [463, 200] width 46 height 26
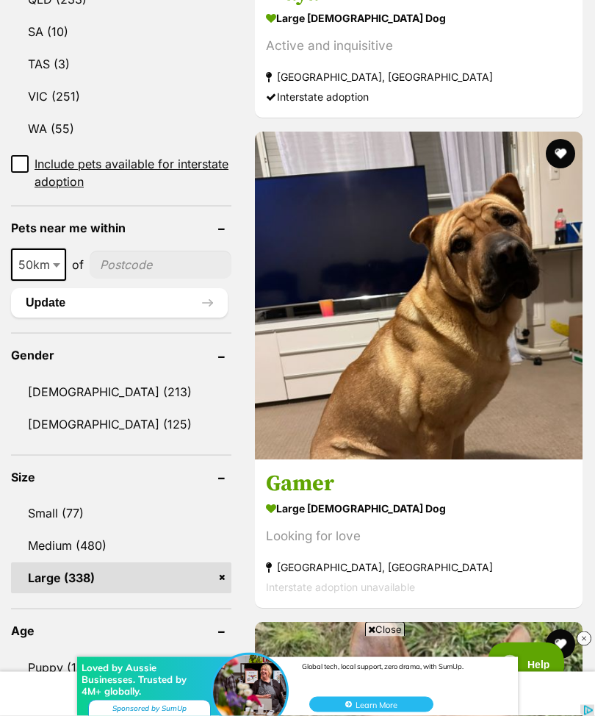
scroll to position [949, 0]
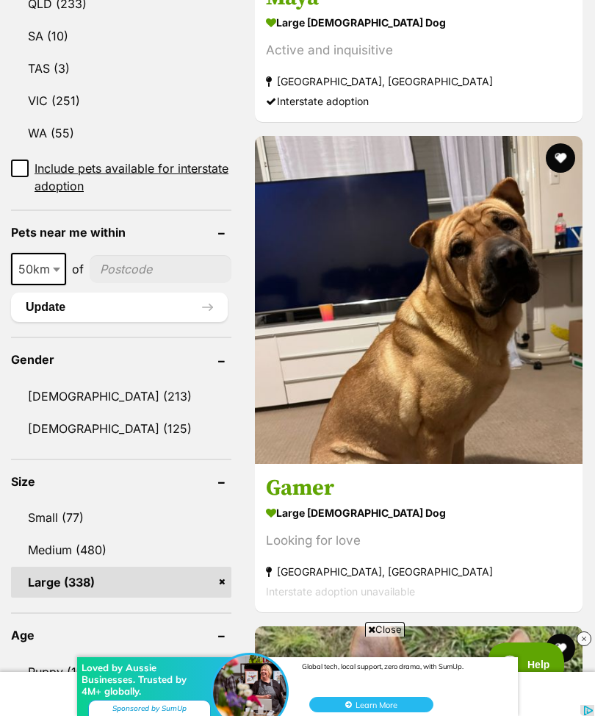
click at [382, 347] on img at bounding box center [419, 300] width 328 height 328
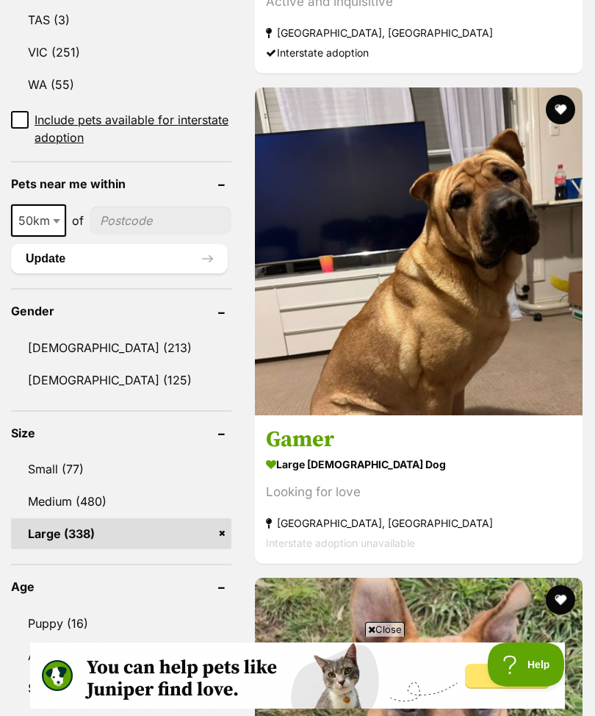
scroll to position [0, 0]
click at [564, 96] on button "favourite" at bounding box center [560, 109] width 29 height 29
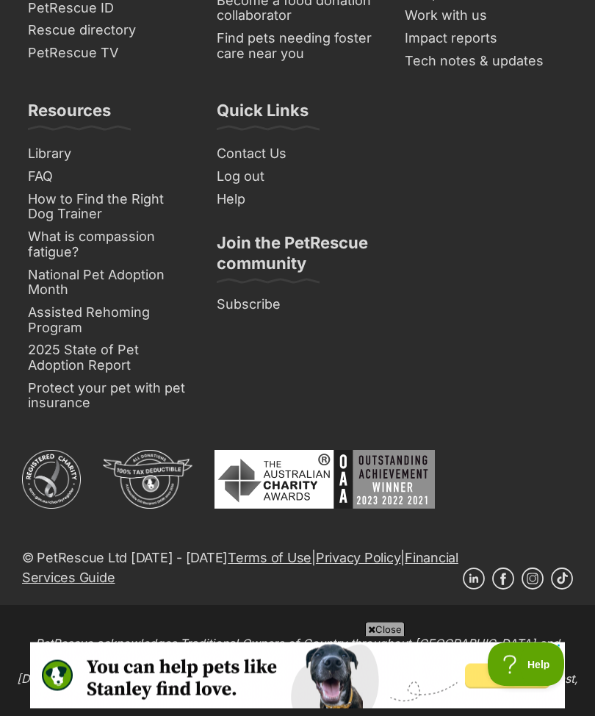
scroll to position [11755, 0]
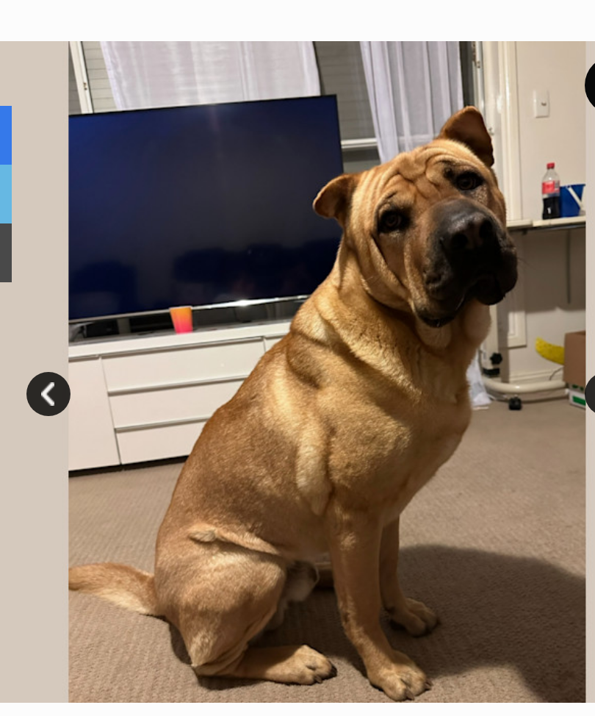
scroll to position [66, 0]
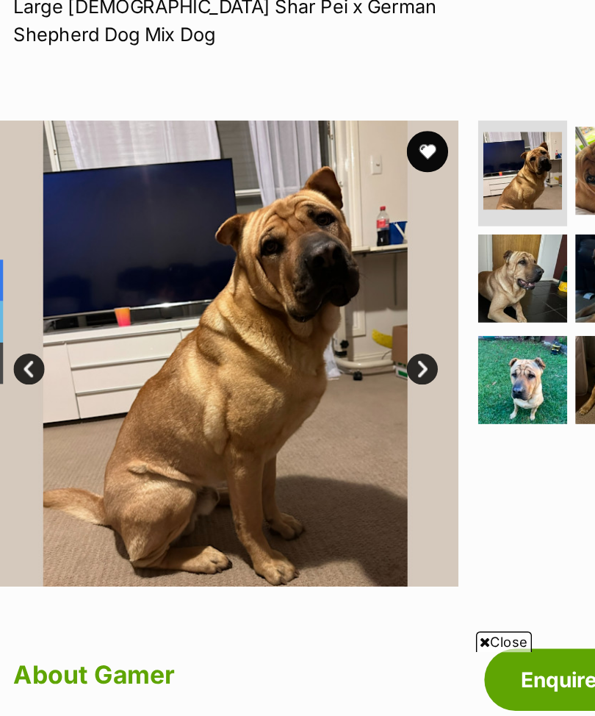
click at [379, 268] on img at bounding box center [398, 296] width 56 height 56
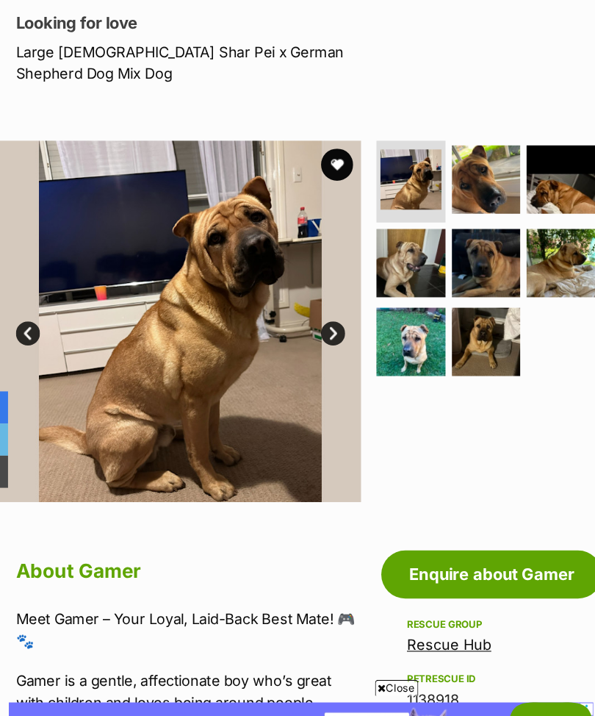
scroll to position [197, 0]
click at [444, 144] on img at bounding box center [467, 164] width 63 height 63
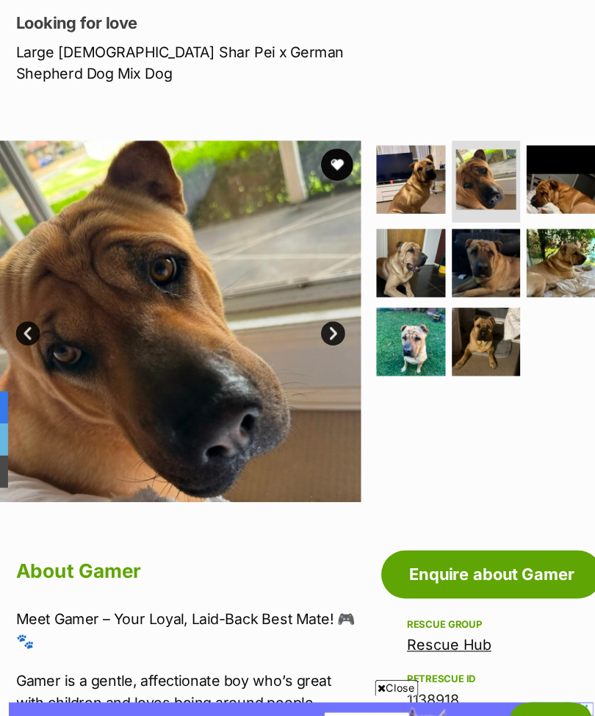
click at [316, 294] on link "Next" at bounding box center [327, 305] width 22 height 22
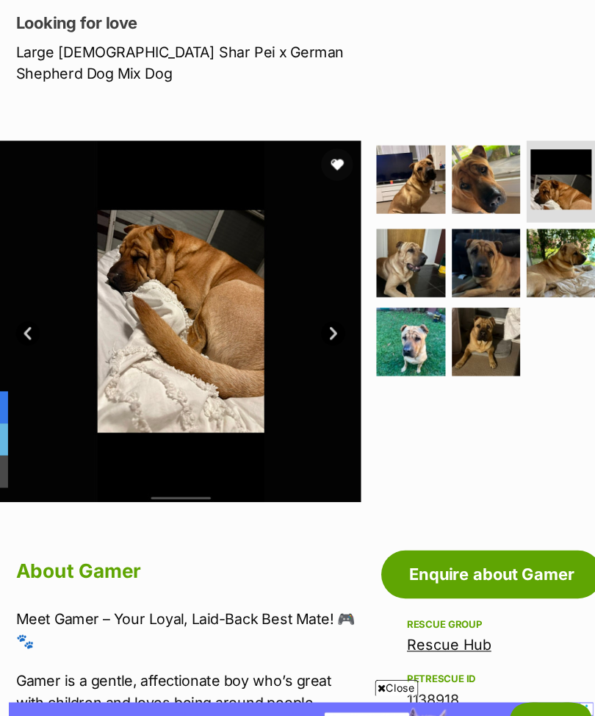
click at [316, 294] on link "Next" at bounding box center [327, 305] width 22 height 22
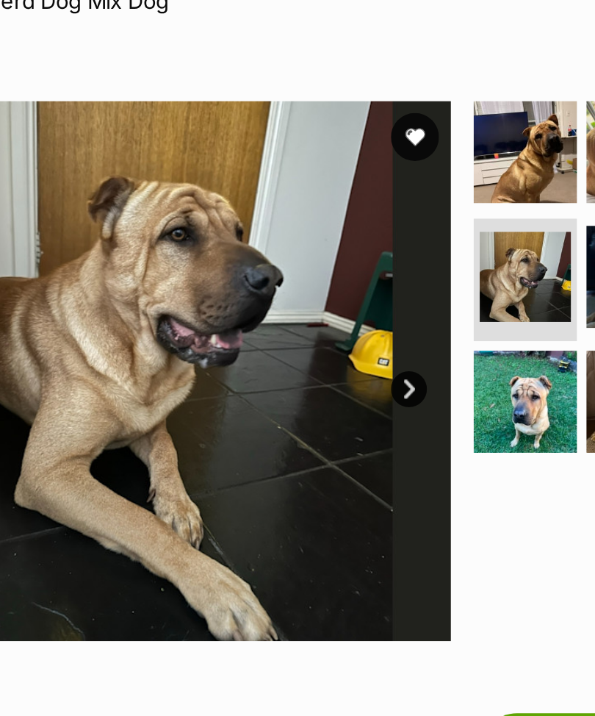
click at [316, 294] on link "Next" at bounding box center [327, 305] width 22 height 22
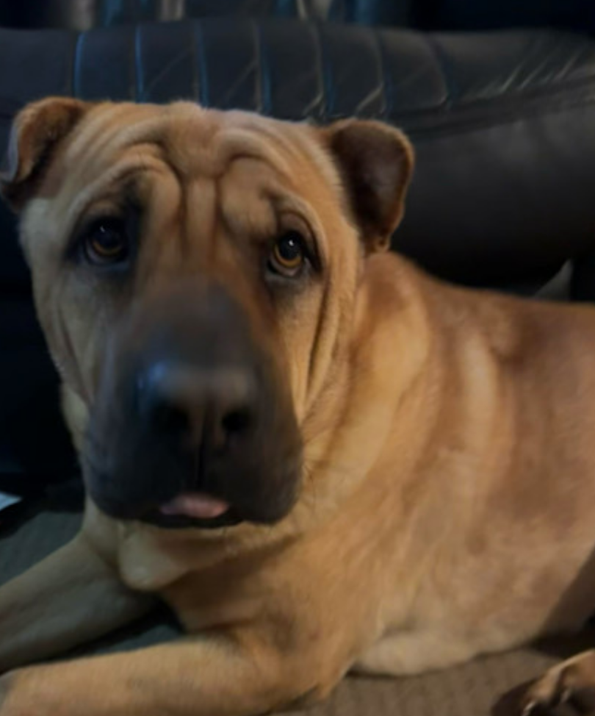
scroll to position [0, 0]
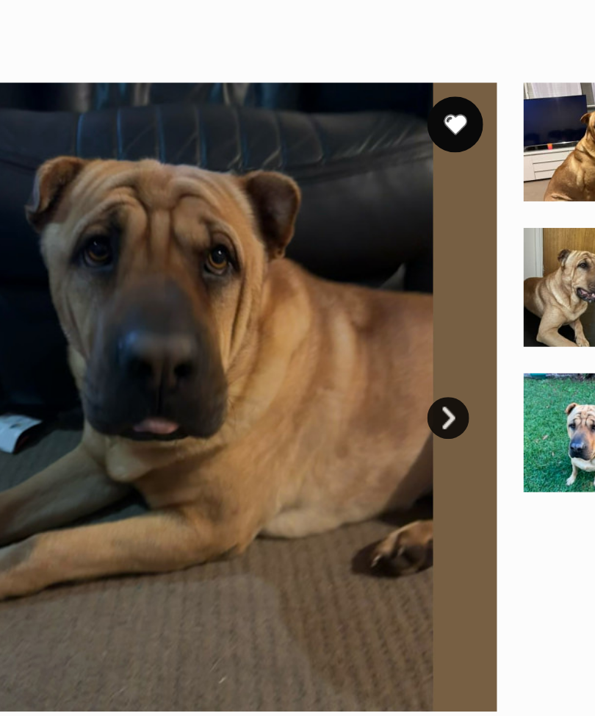
click at [316, 294] on link "Next" at bounding box center [327, 305] width 22 height 22
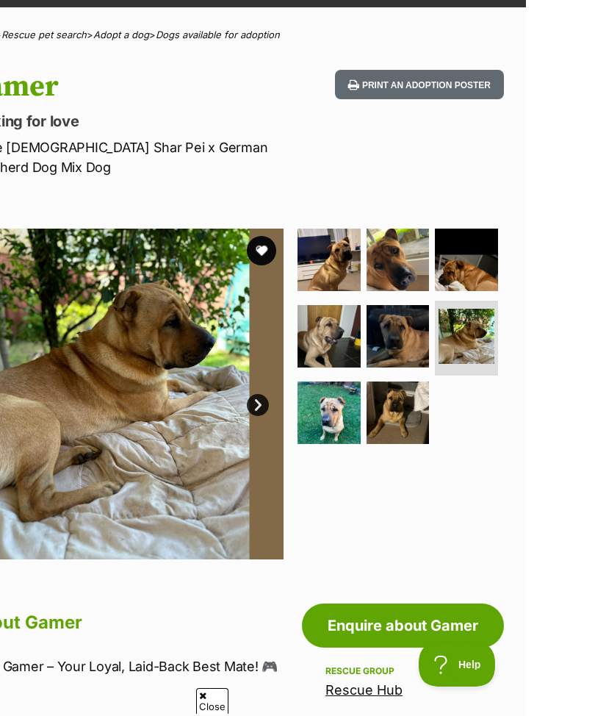
scroll to position [76, 0]
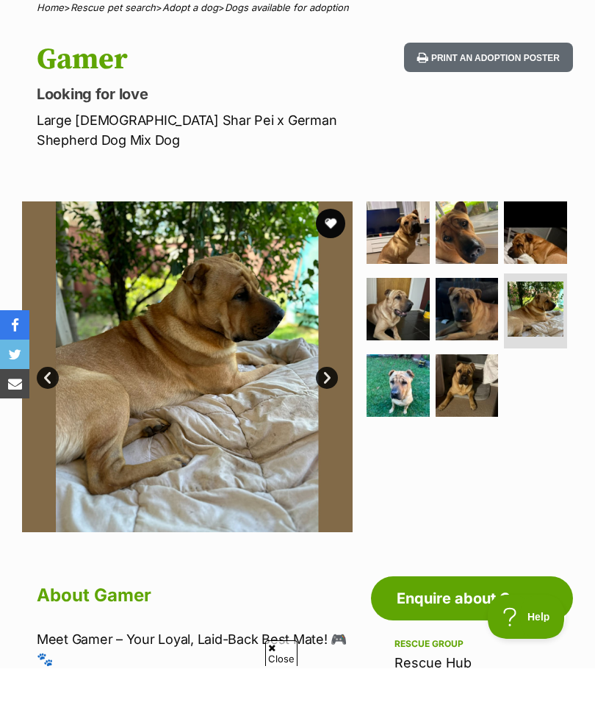
click at [326, 415] on link "Next" at bounding box center [327, 426] width 22 height 22
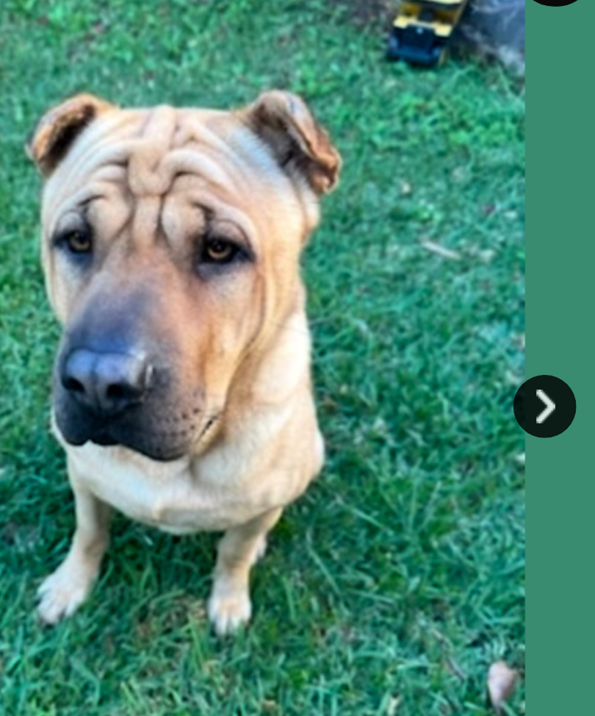
scroll to position [0, 0]
click at [316, 348] on link "Next" at bounding box center [327, 359] width 22 height 22
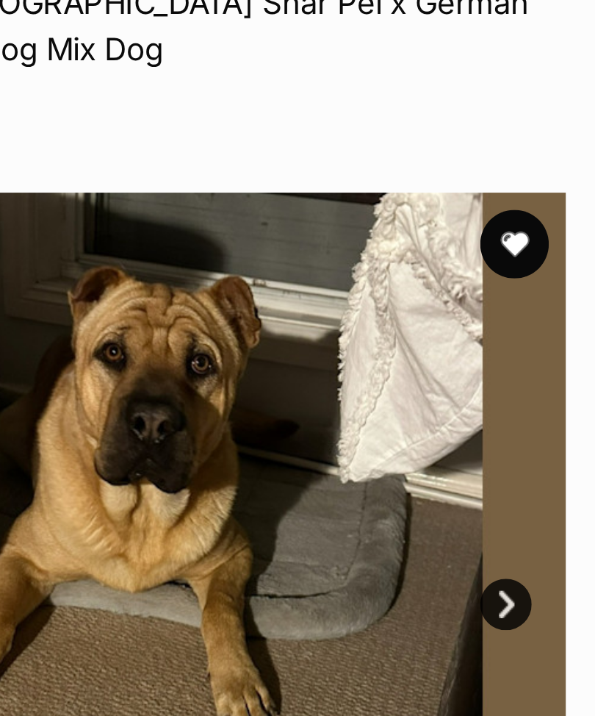
scroll to position [40, 0]
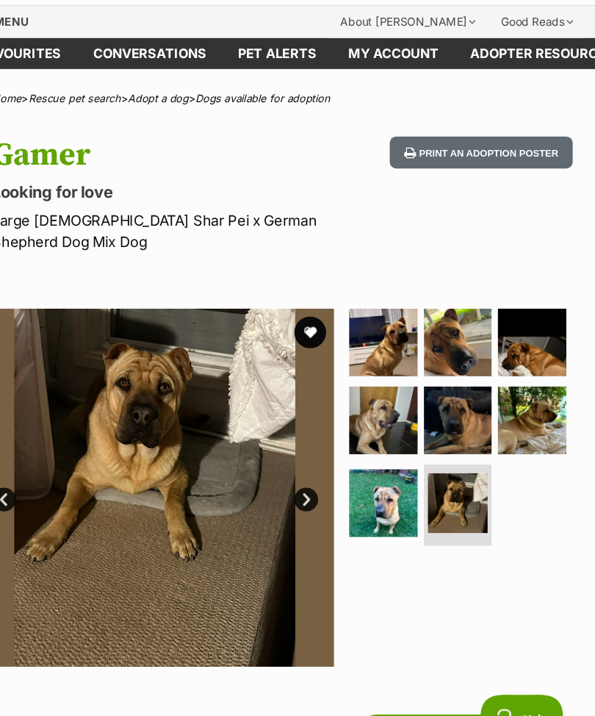
click at [316, 293] on button "favourite" at bounding box center [330, 307] width 29 height 29
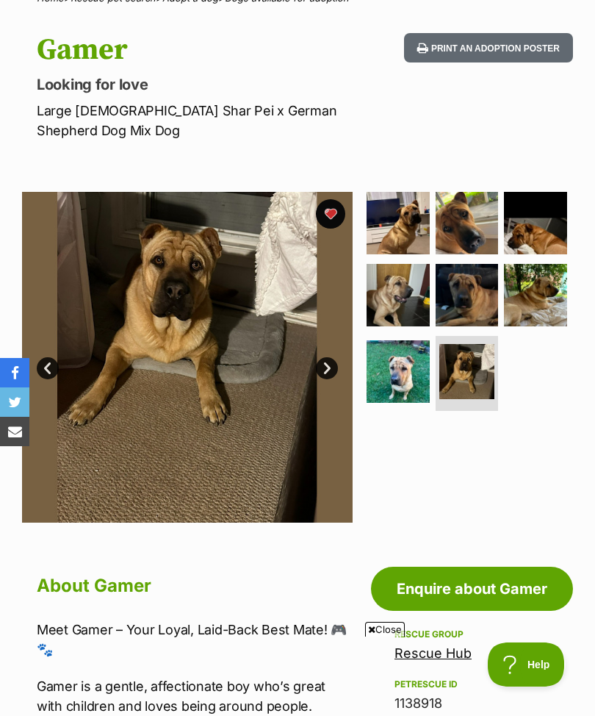
scroll to position [0, 0]
click at [400, 198] on img at bounding box center [398, 223] width 63 height 63
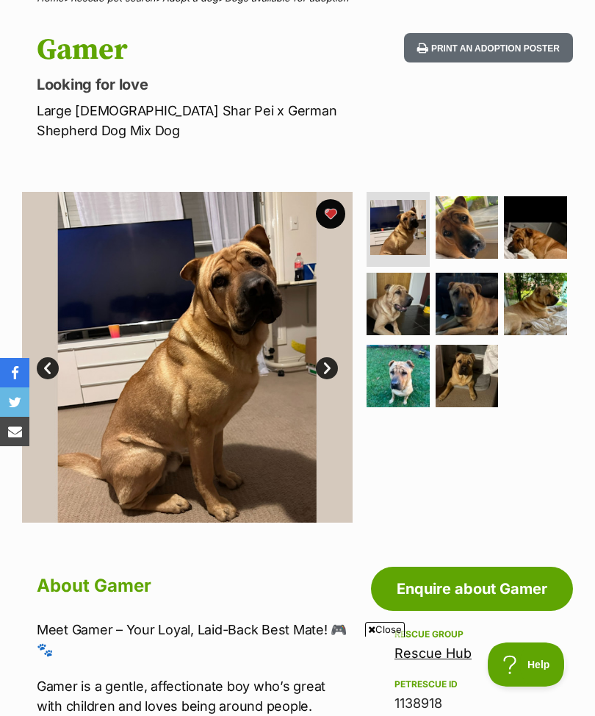
scroll to position [133, 0]
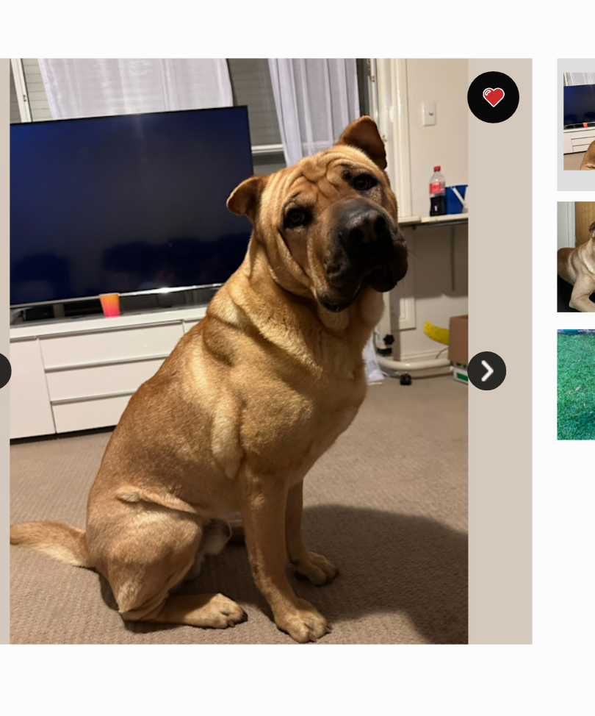
click at [316, 358] on link "Next" at bounding box center [327, 369] width 22 height 22
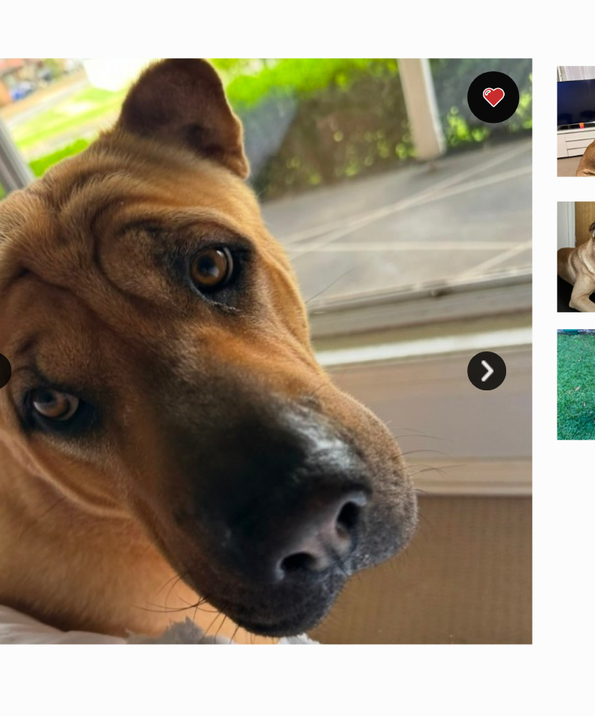
scroll to position [0, 0]
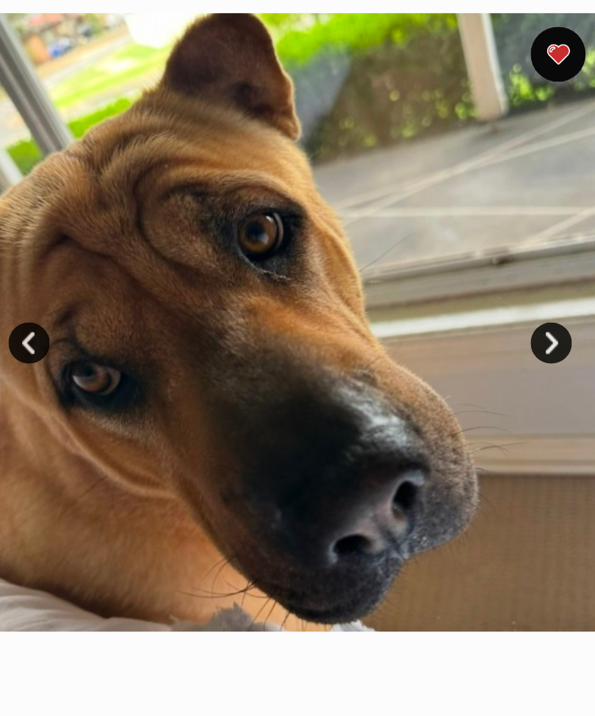
click at [316, 358] on link "Next" at bounding box center [327, 369] width 22 height 22
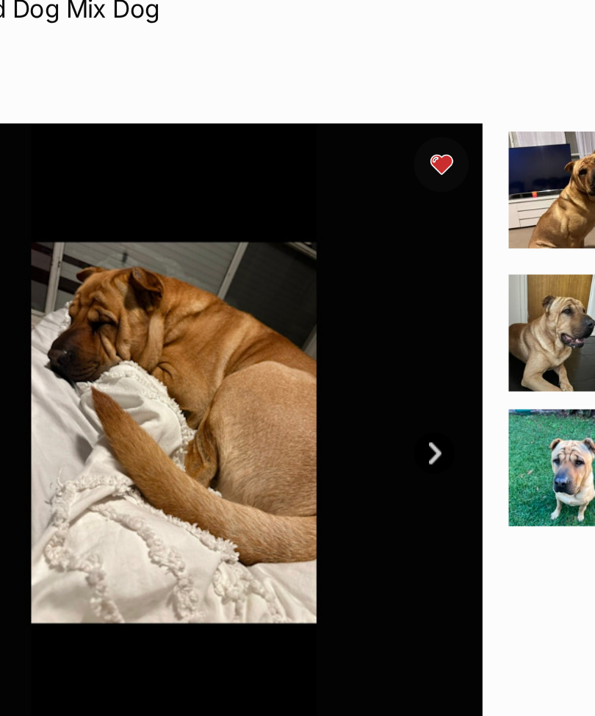
click at [316, 358] on link "Next" at bounding box center [327, 369] width 22 height 22
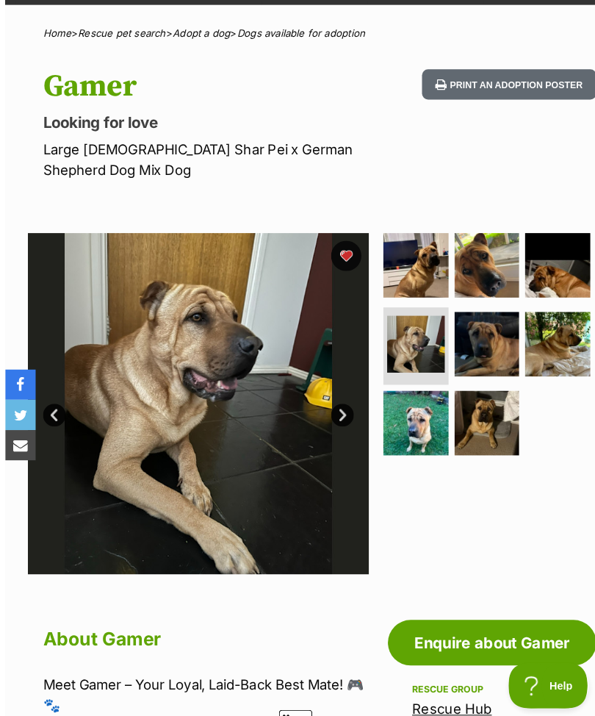
scroll to position [94, 0]
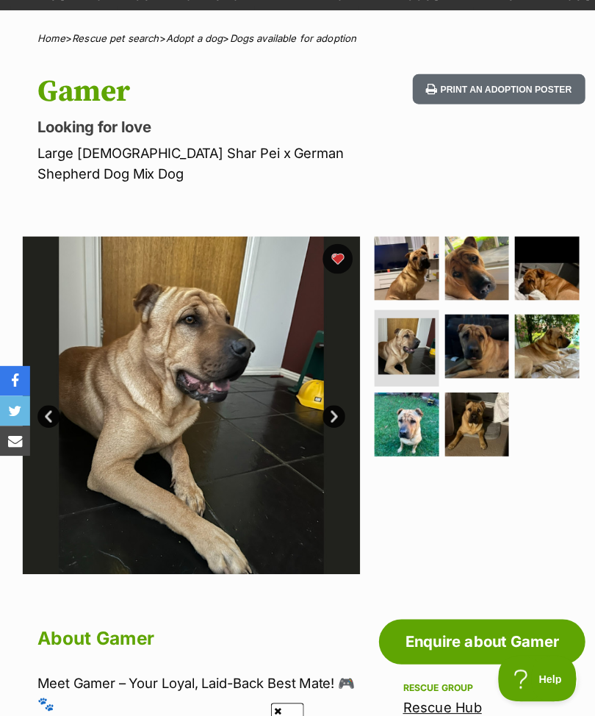
click at [333, 397] on link "Next" at bounding box center [327, 408] width 22 height 22
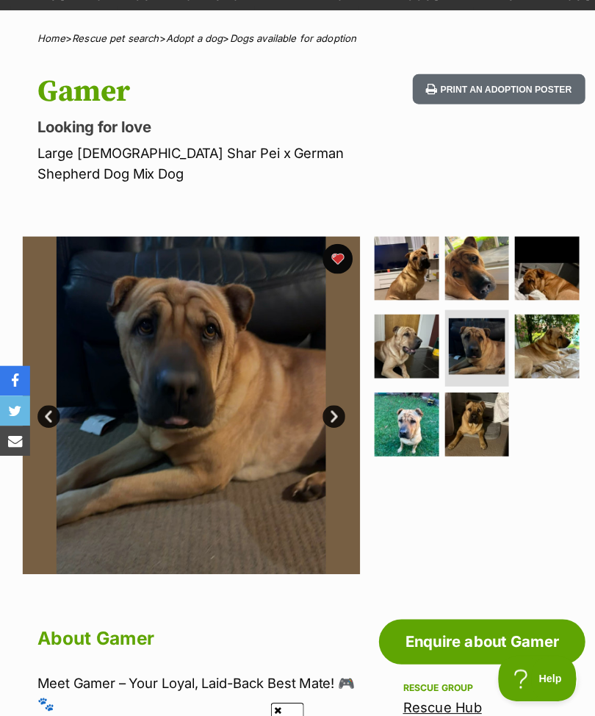
scroll to position [103, 0]
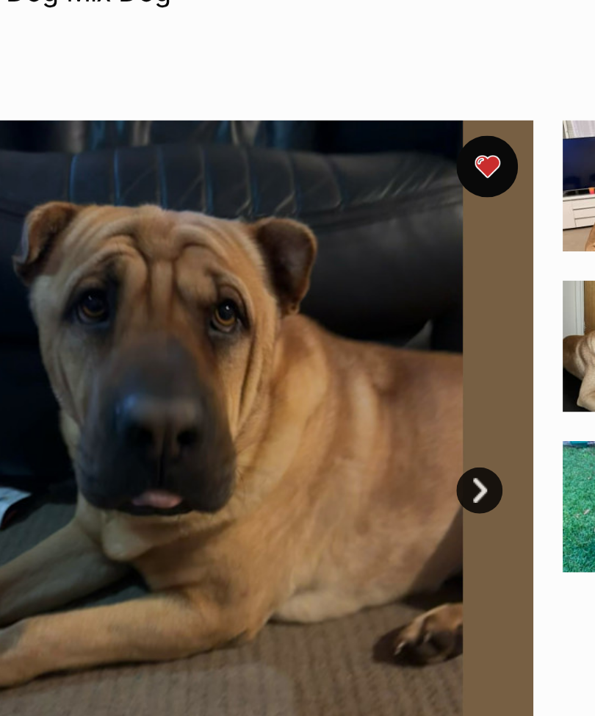
click at [316, 388] on link "Next" at bounding box center [327, 399] width 22 height 22
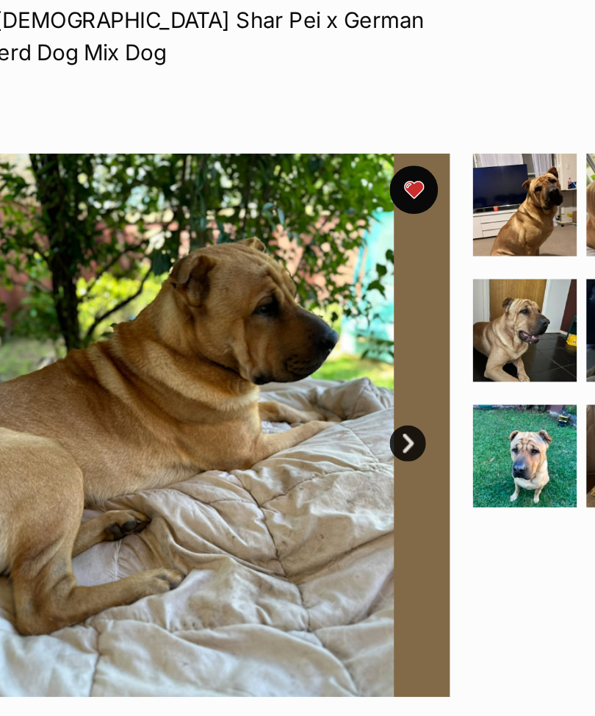
click at [316, 388] on link "Next" at bounding box center [327, 399] width 22 height 22
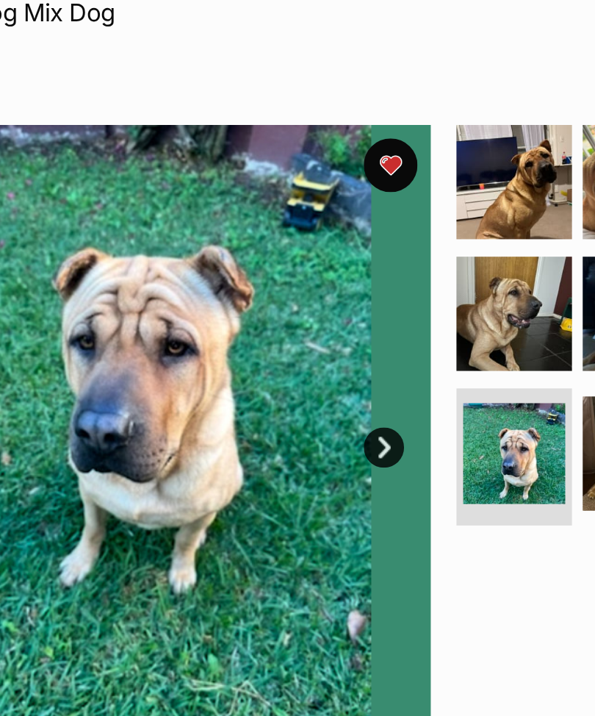
scroll to position [12, 0]
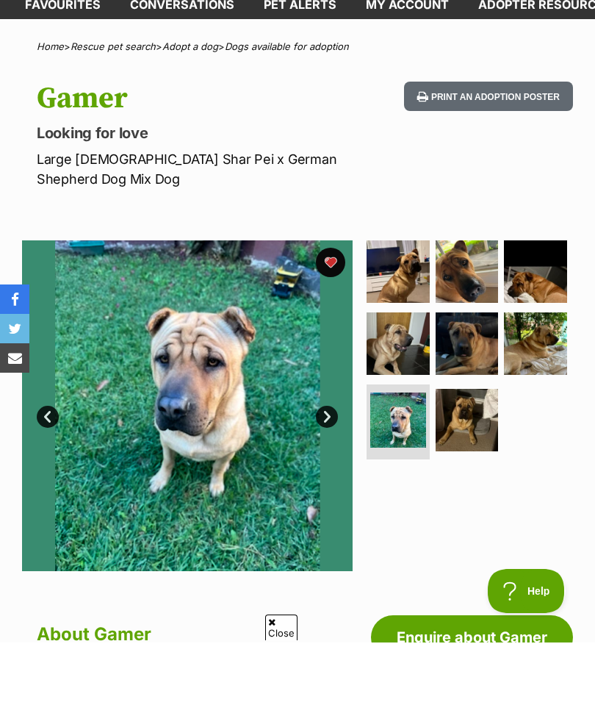
click at [325, 479] on link "Next" at bounding box center [327, 490] width 22 height 22
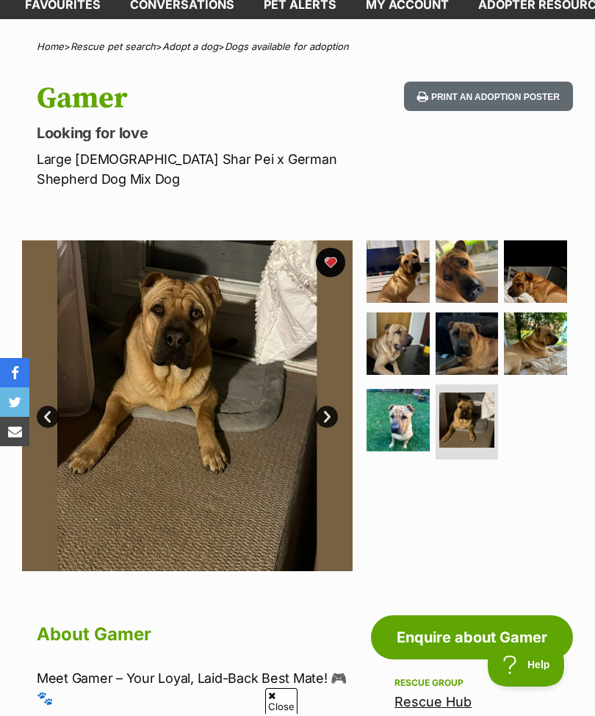
scroll to position [99, 0]
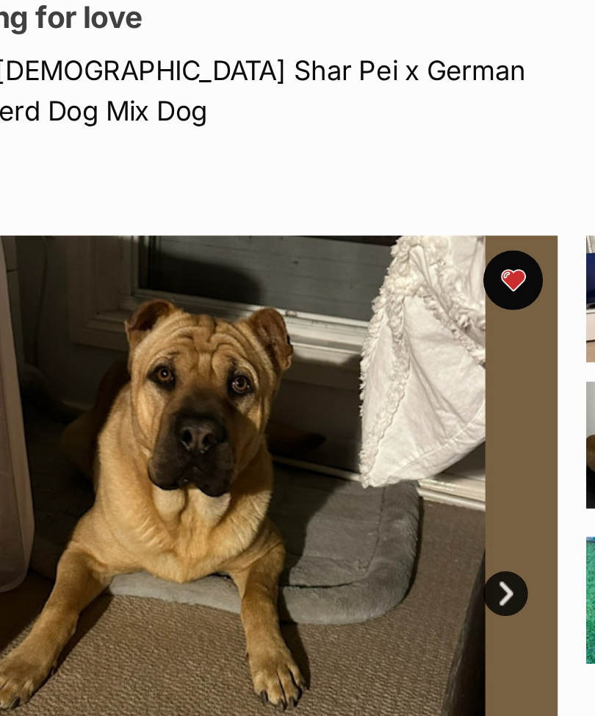
click at [316, 392] on link "Next" at bounding box center [327, 403] width 22 height 22
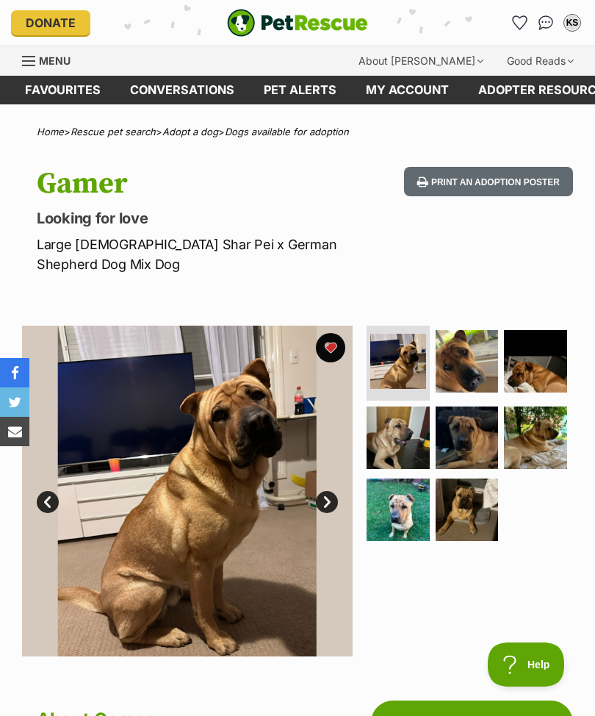
scroll to position [0, 0]
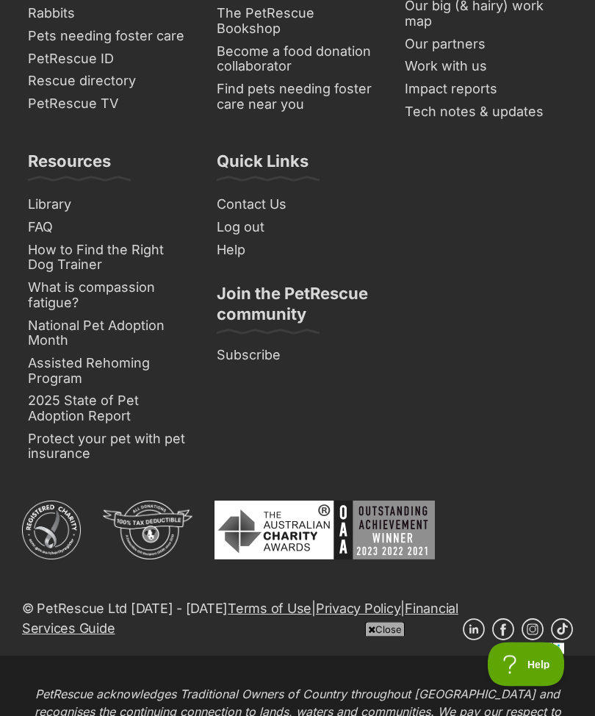
scroll to position [11704, 0]
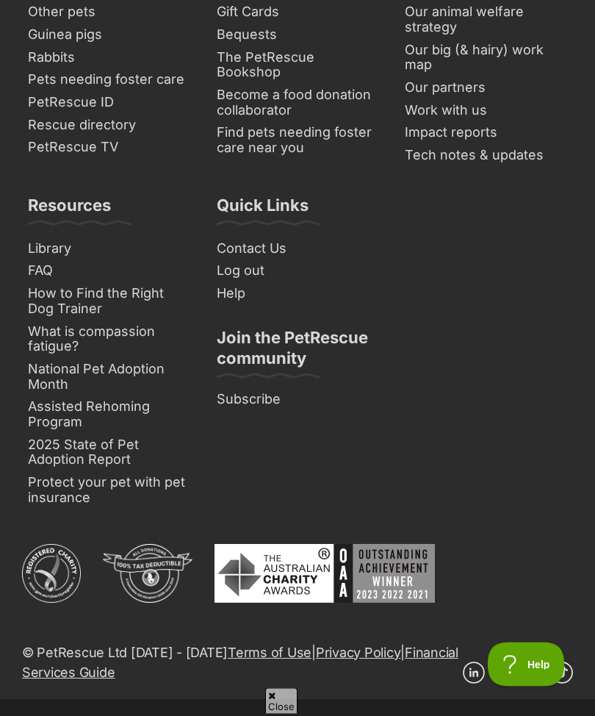
scroll to position [11963, 0]
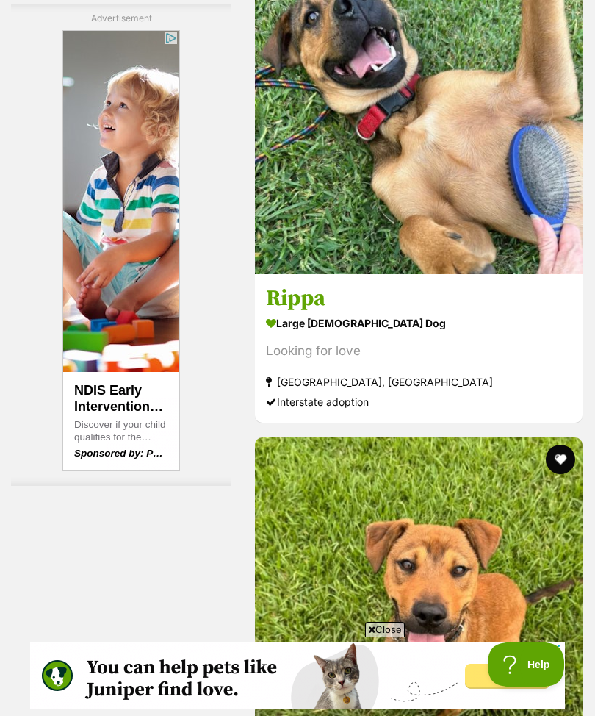
scroll to position [2612, 0]
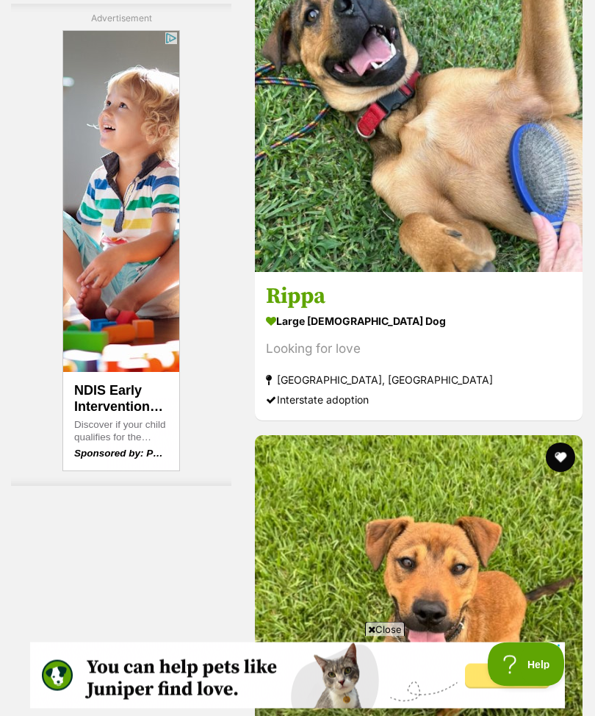
click at [462, 221] on img at bounding box center [419, 109] width 328 height 328
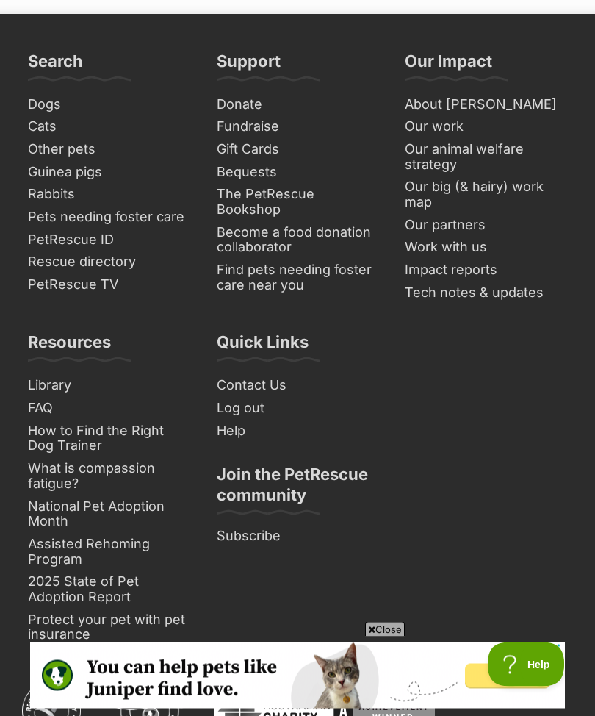
scroll to position [11523, 0]
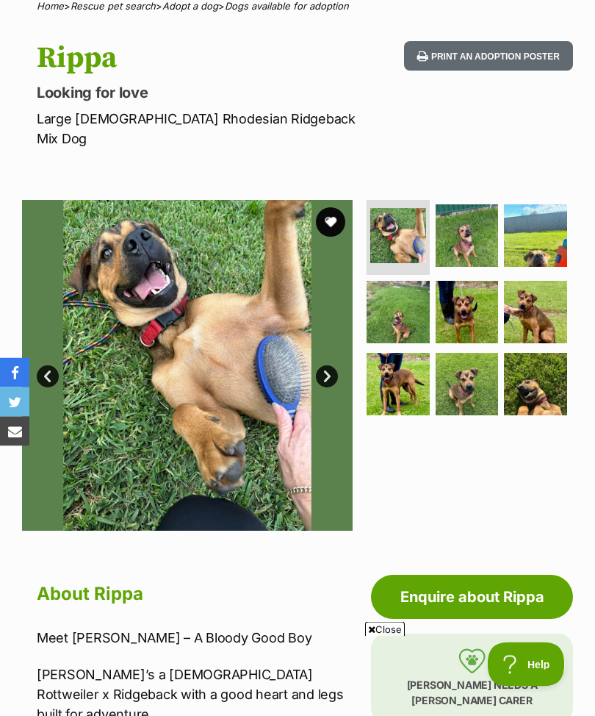
click at [469, 359] on img at bounding box center [467, 385] width 63 height 63
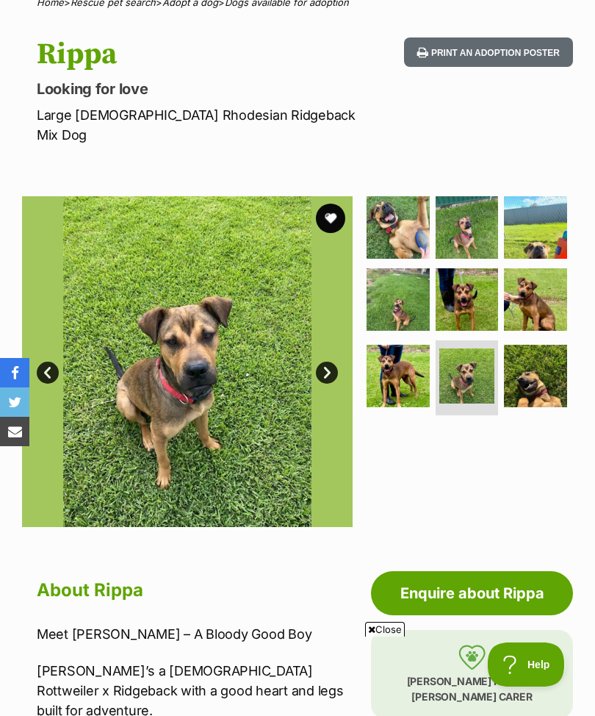
scroll to position [144, 0]
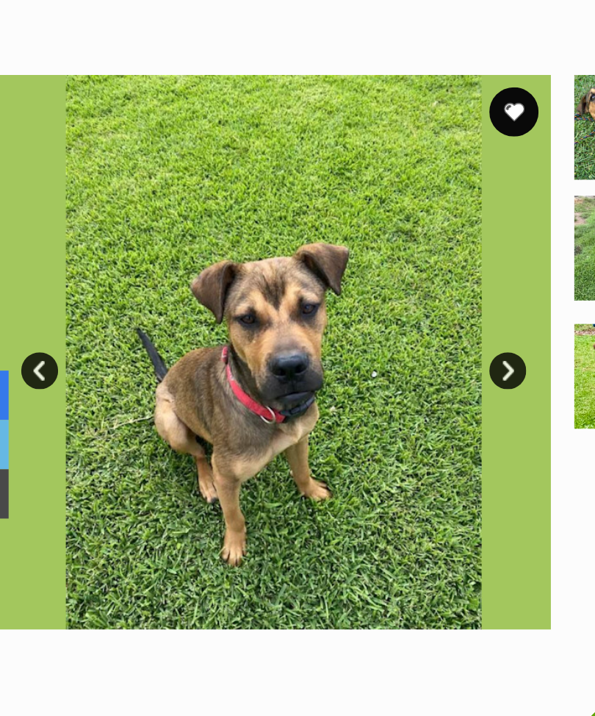
click at [367, 330] on img at bounding box center [398, 361] width 63 height 63
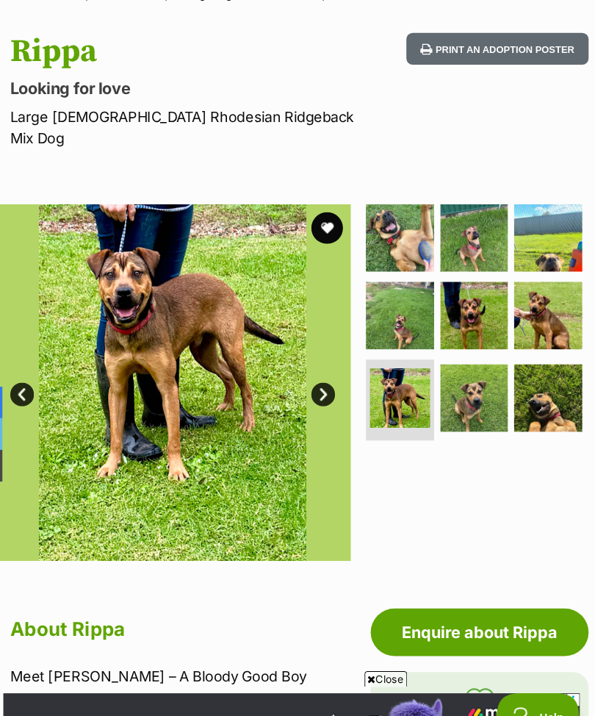
scroll to position [0, 0]
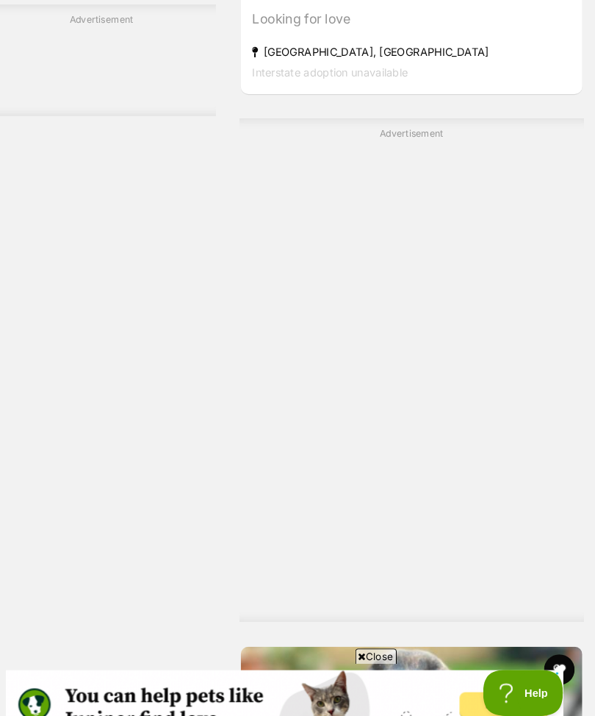
scroll to position [9742, 0]
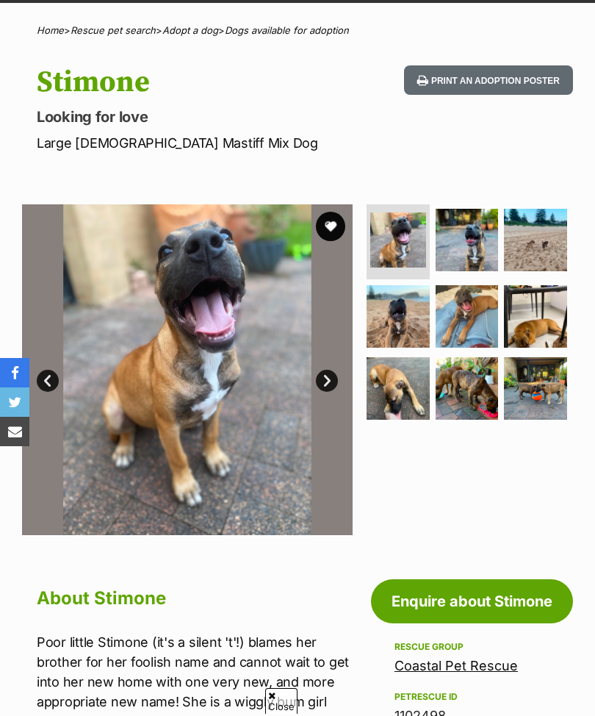
scroll to position [101, 0]
click at [473, 309] on img at bounding box center [467, 316] width 63 height 63
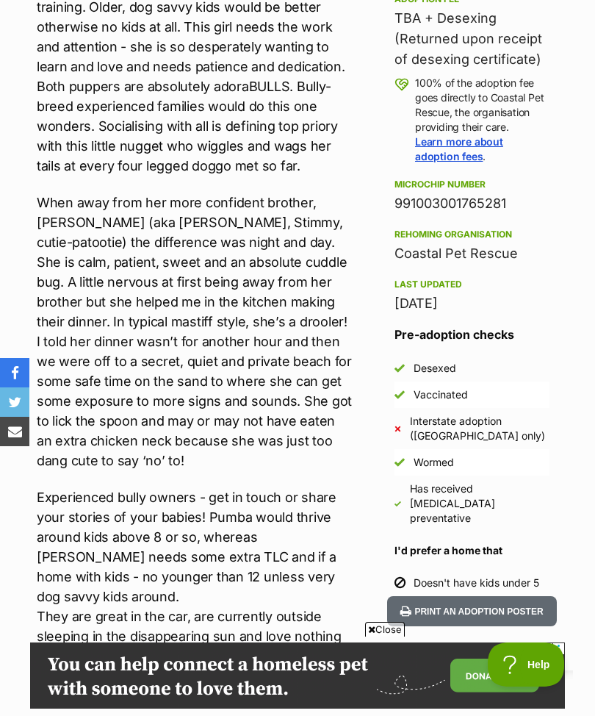
scroll to position [954, 0]
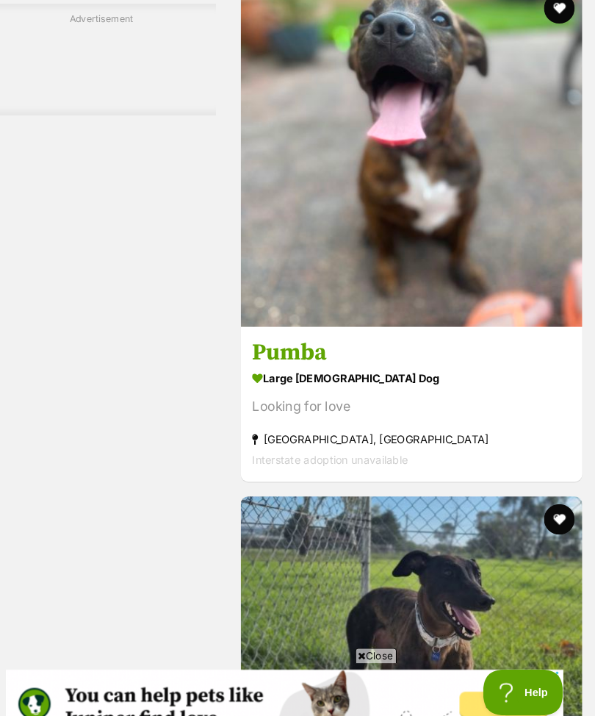
scroll to position [10258, 0]
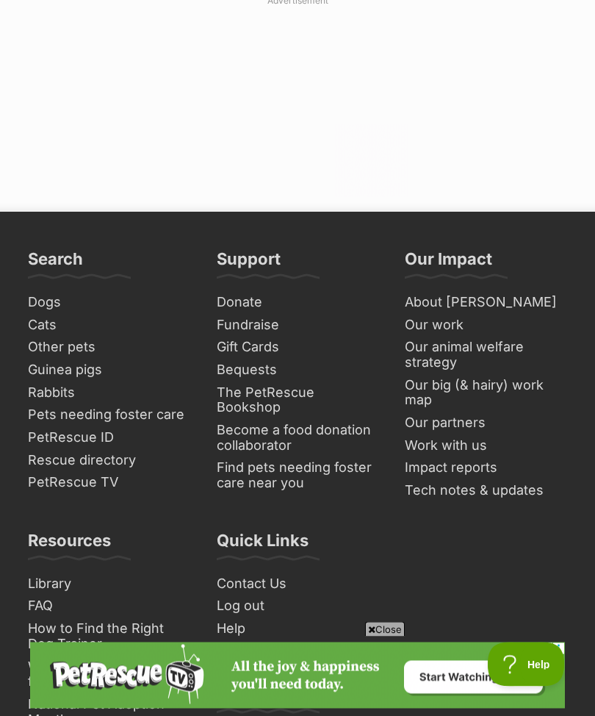
scroll to position [11628, 0]
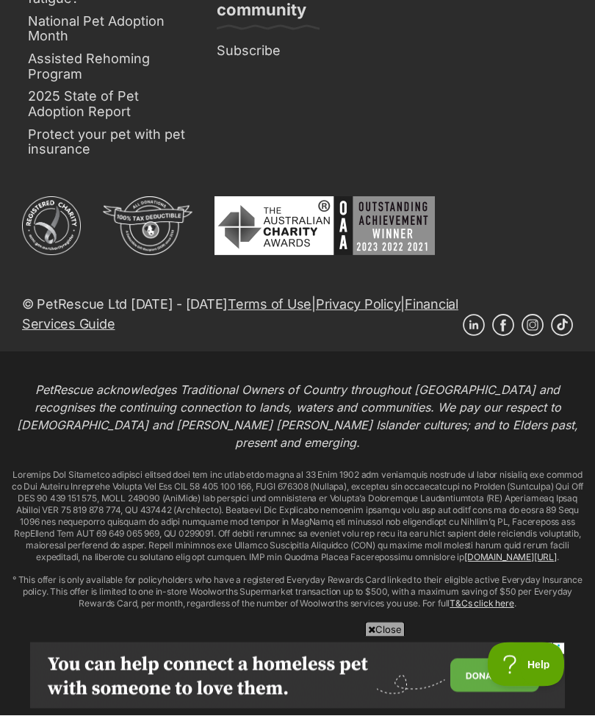
scroll to position [11564, 0]
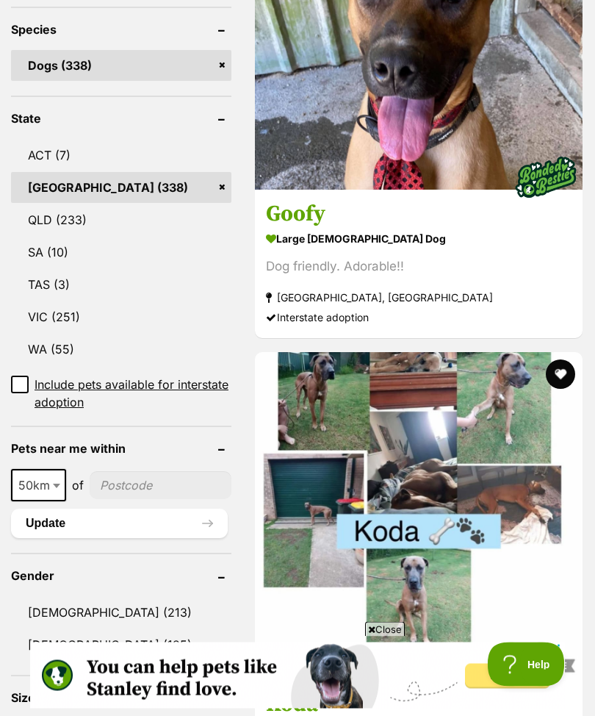
scroll to position [750, 0]
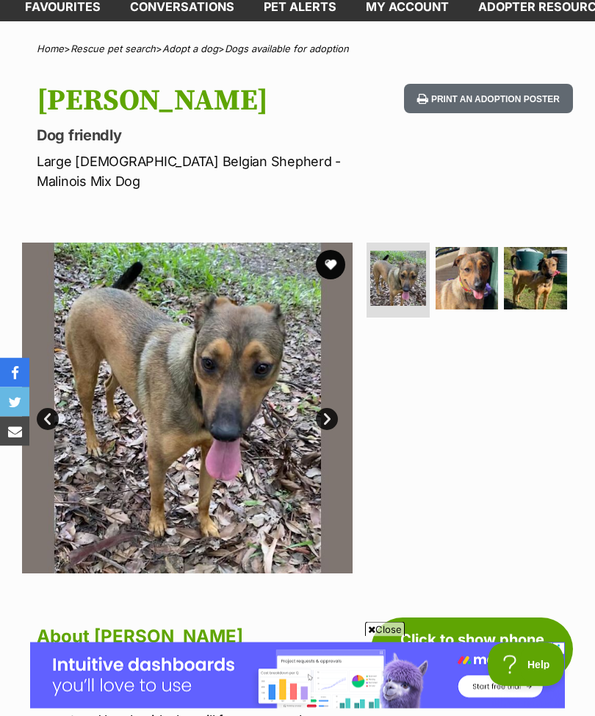
scroll to position [83, 0]
click at [324, 408] on link "Next" at bounding box center [327, 419] width 22 height 22
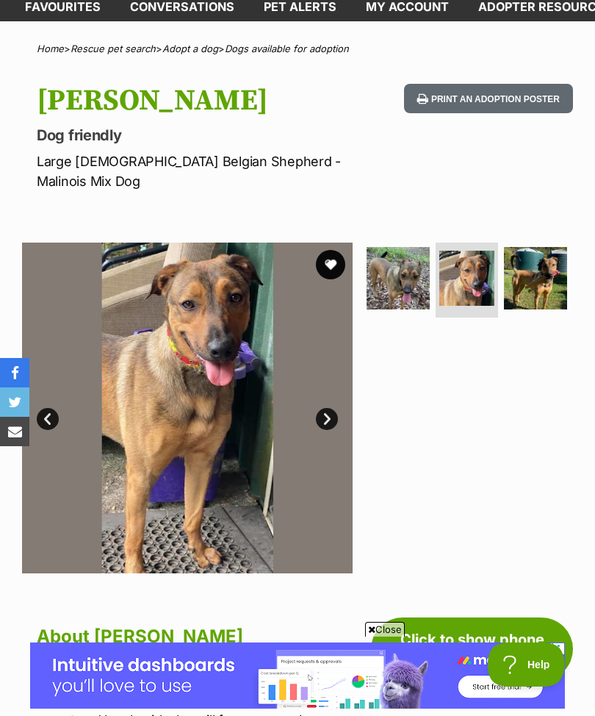
click at [332, 408] on link "Next" at bounding box center [327, 419] width 22 height 22
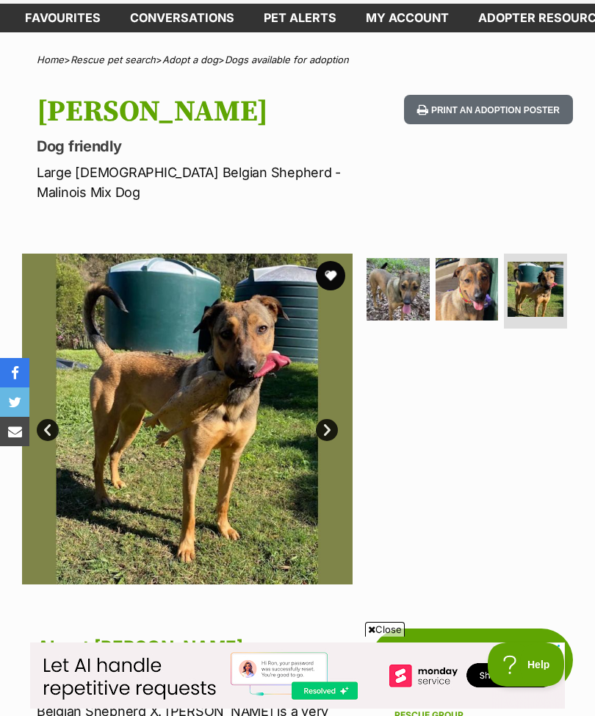
scroll to position [55, 0]
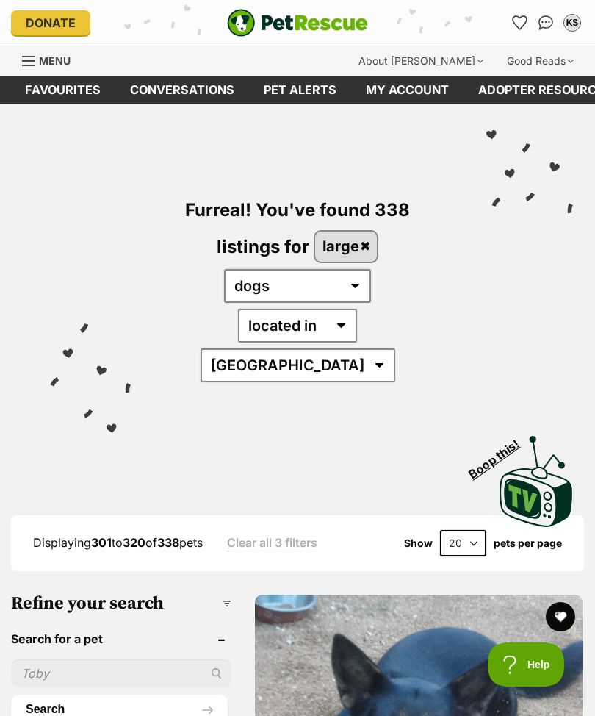
click at [77, 86] on link "Favourites" at bounding box center [62, 90] width 105 height 29
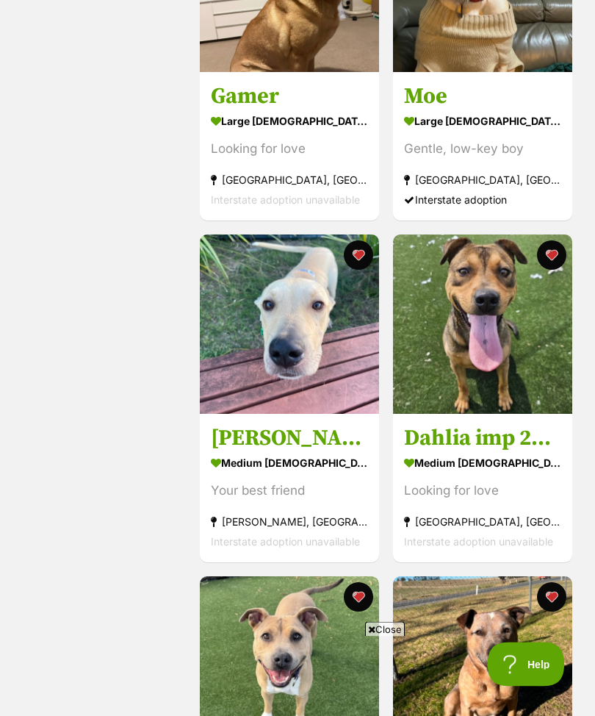
scroll to position [408, 0]
click at [360, 254] on button "favourite" at bounding box center [358, 254] width 29 height 29
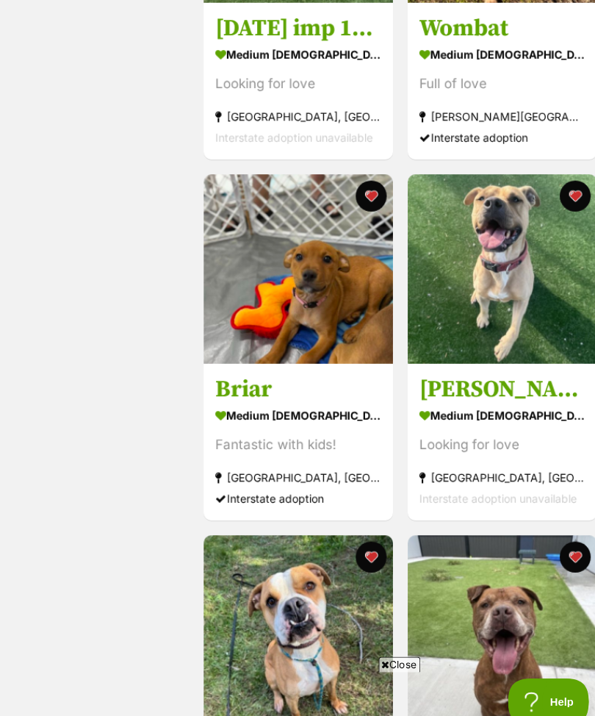
scroll to position [1161, 0]
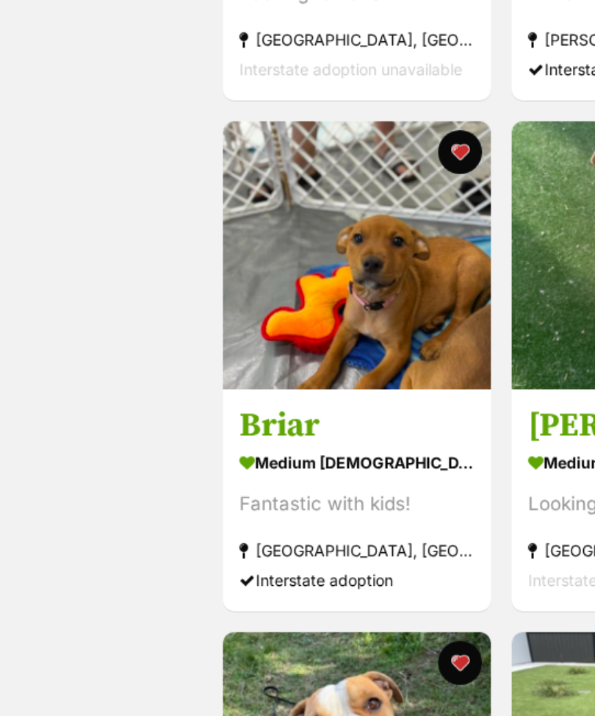
click at [248, 203] on img at bounding box center [289, 254] width 179 height 179
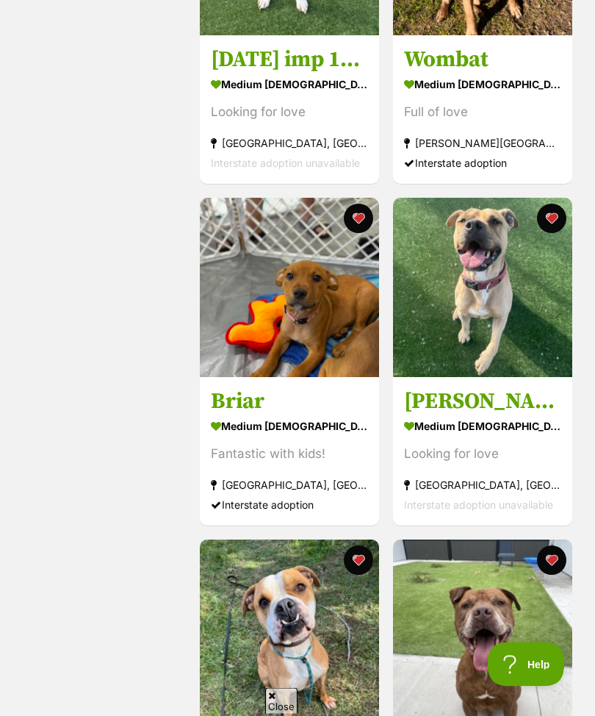
click at [359, 218] on button "favourite" at bounding box center [358, 218] width 29 height 29
click at [355, 212] on button "favourite" at bounding box center [358, 218] width 29 height 29
click at [360, 221] on button "favourite" at bounding box center [358, 218] width 29 height 29
click at [357, 220] on button "favourite" at bounding box center [358, 218] width 29 height 29
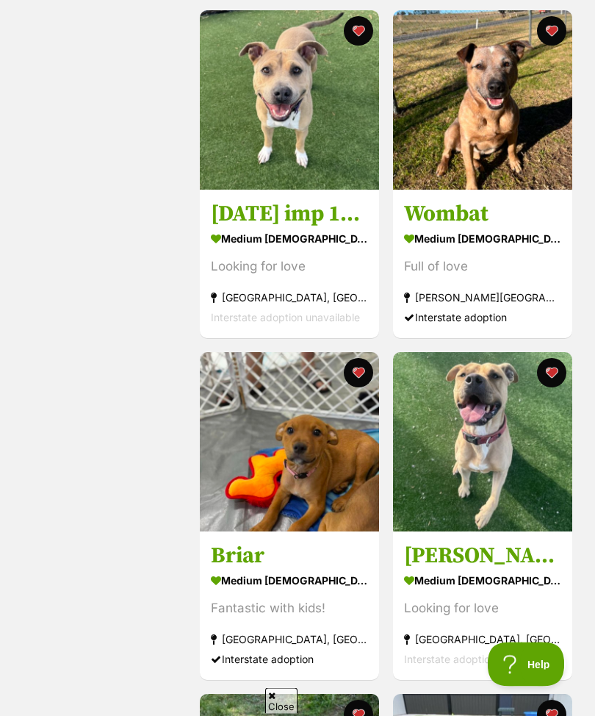
scroll to position [958, 0]
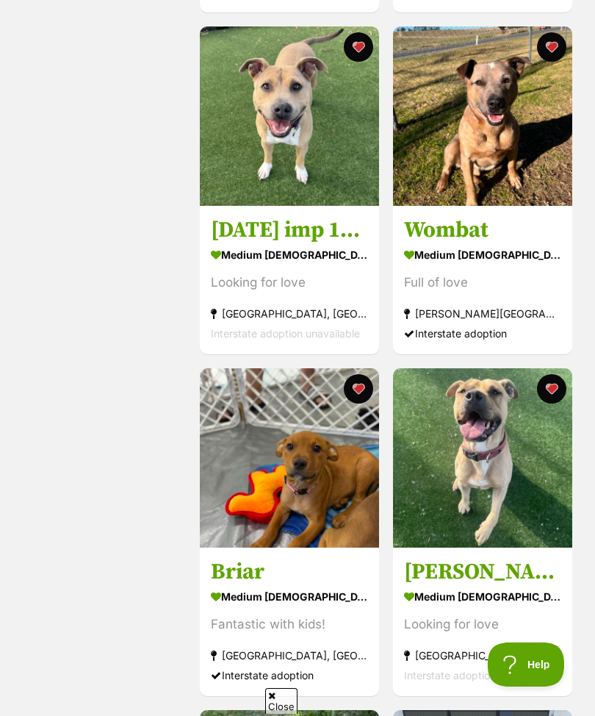
click at [359, 389] on button "favourite" at bounding box center [358, 388] width 29 height 29
click at [353, 387] on button "favourite" at bounding box center [358, 388] width 29 height 29
click at [350, 388] on button "favourite" at bounding box center [358, 388] width 29 height 29
click at [348, 387] on button "favourite" at bounding box center [358, 388] width 29 height 29
click at [345, 388] on button "favourite" at bounding box center [358, 388] width 29 height 29
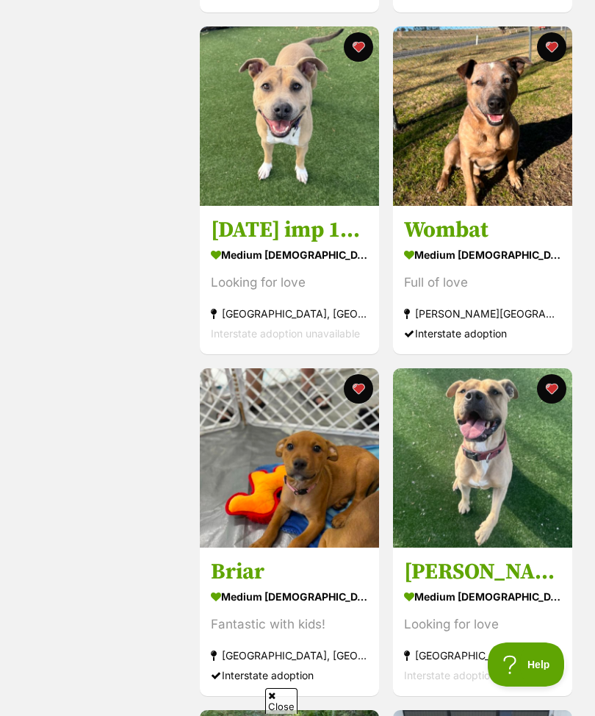
click at [351, 383] on button "favourite" at bounding box center [358, 388] width 29 height 29
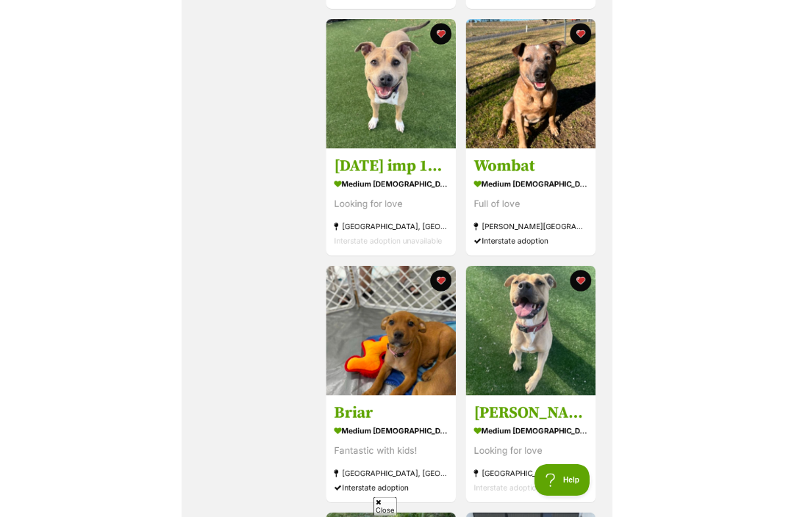
scroll to position [754, 0]
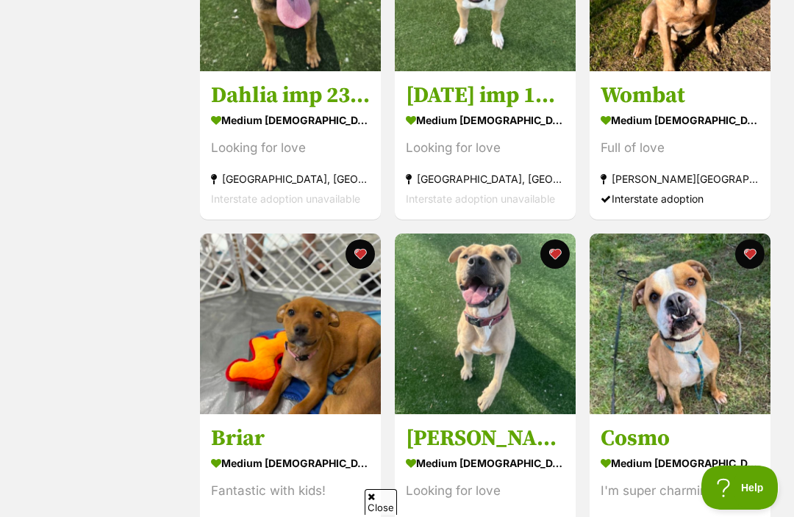
click at [366, 254] on button "favourite" at bounding box center [359, 254] width 29 height 29
click at [357, 251] on button "favourite" at bounding box center [359, 254] width 29 height 29
click at [362, 246] on button "favourite" at bounding box center [359, 254] width 29 height 29
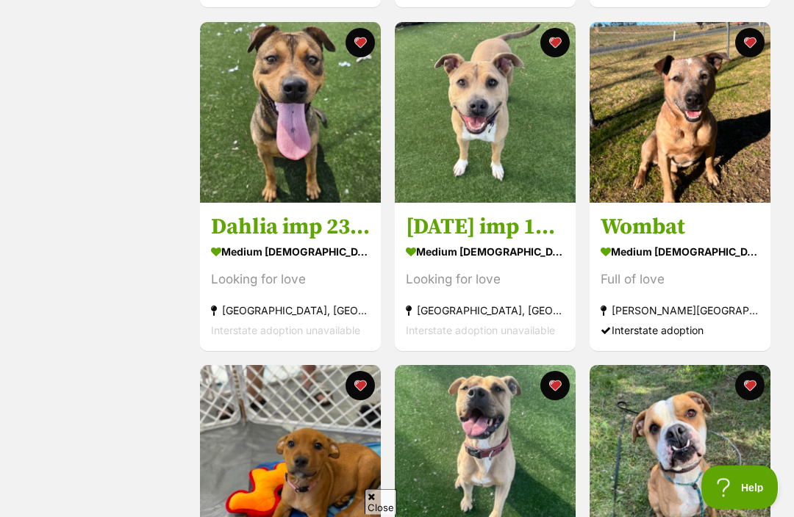
scroll to position [746, 0]
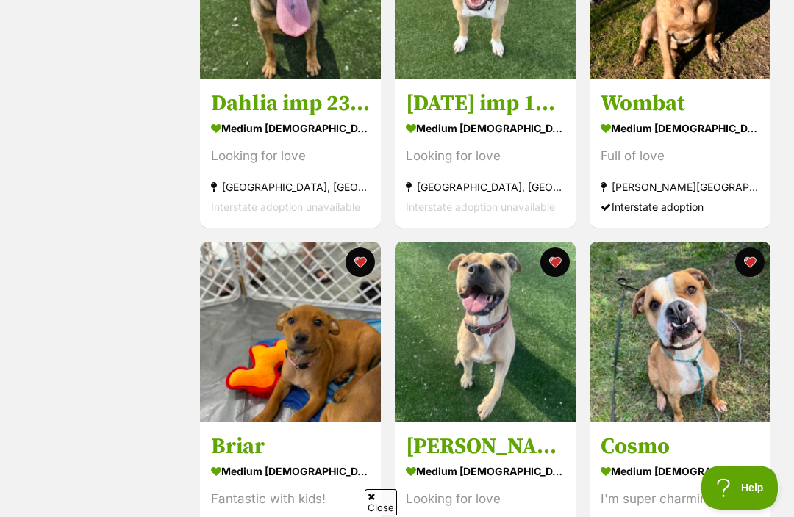
click at [295, 314] on img at bounding box center [290, 332] width 181 height 181
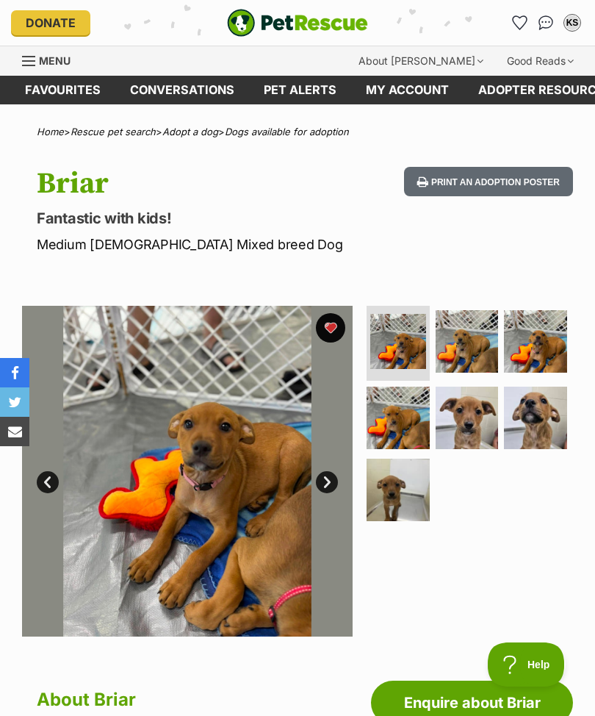
click at [471, 413] on img at bounding box center [467, 418] width 63 height 63
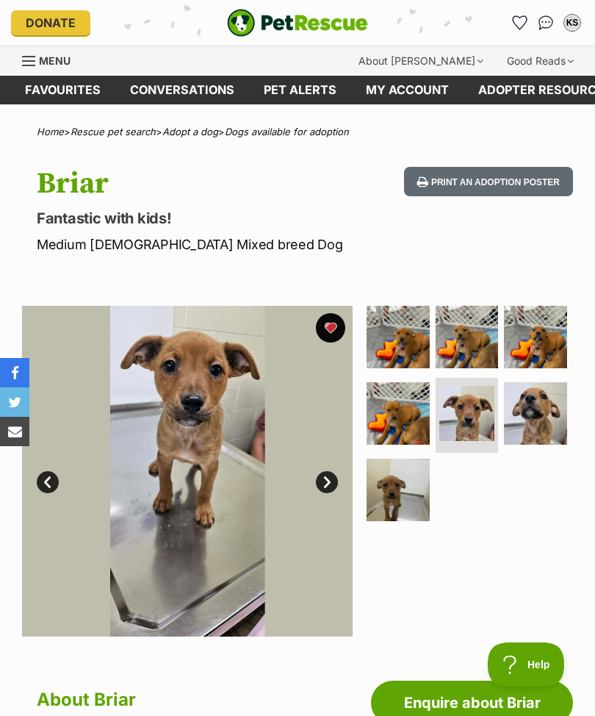
click at [332, 326] on button "favourite" at bounding box center [330, 327] width 29 height 29
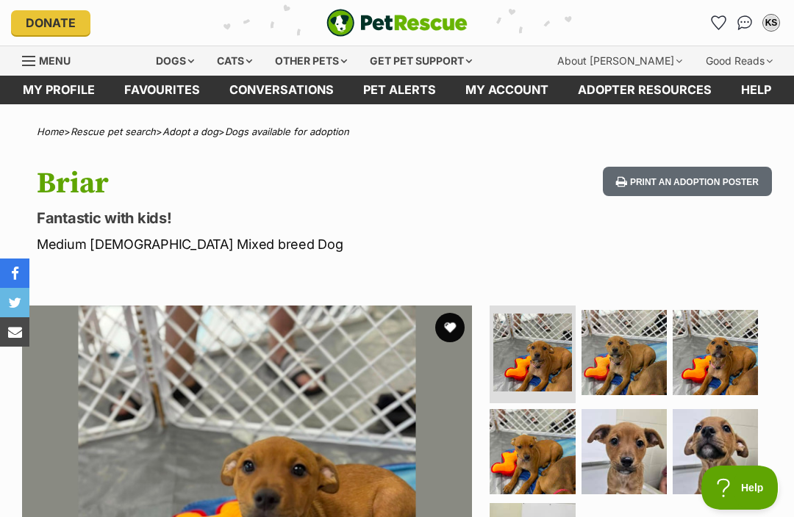
click at [164, 93] on link "Favourites" at bounding box center [162, 90] width 105 height 29
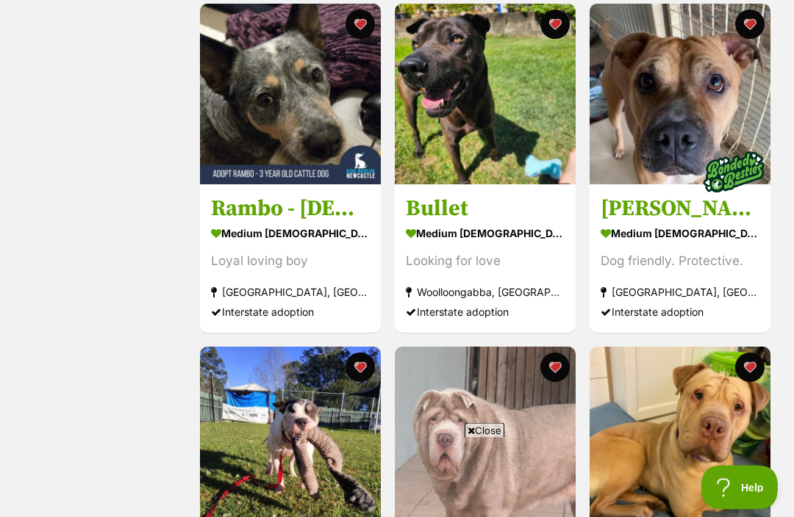
scroll to position [1672, 0]
click at [752, 24] on button "favourite" at bounding box center [749, 24] width 29 height 29
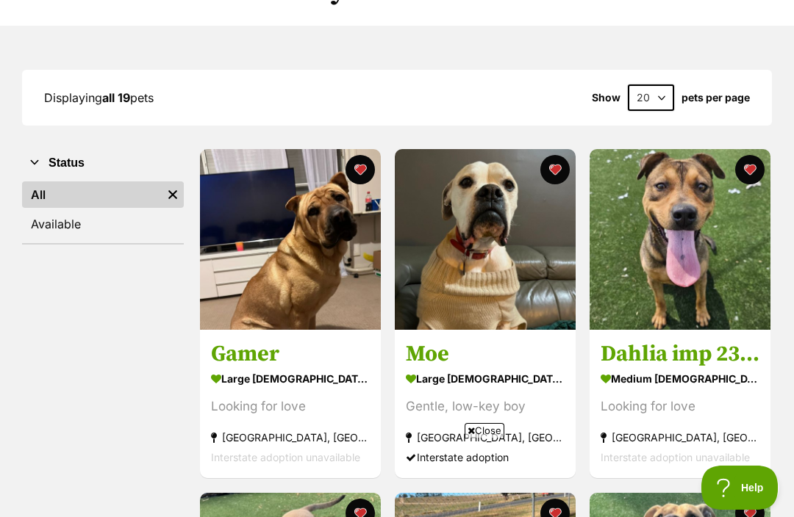
scroll to position [0, 0]
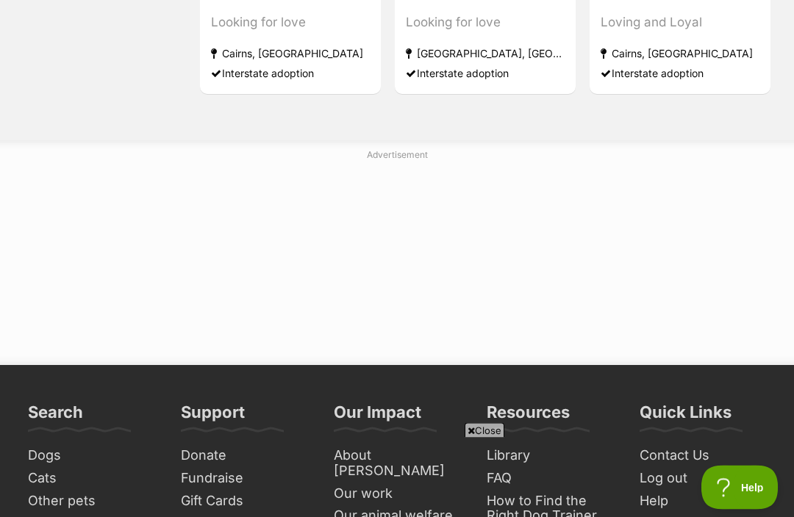
scroll to position [2256, 0]
